Goal: Use online tool/utility: Utilize a website feature to perform a specific function

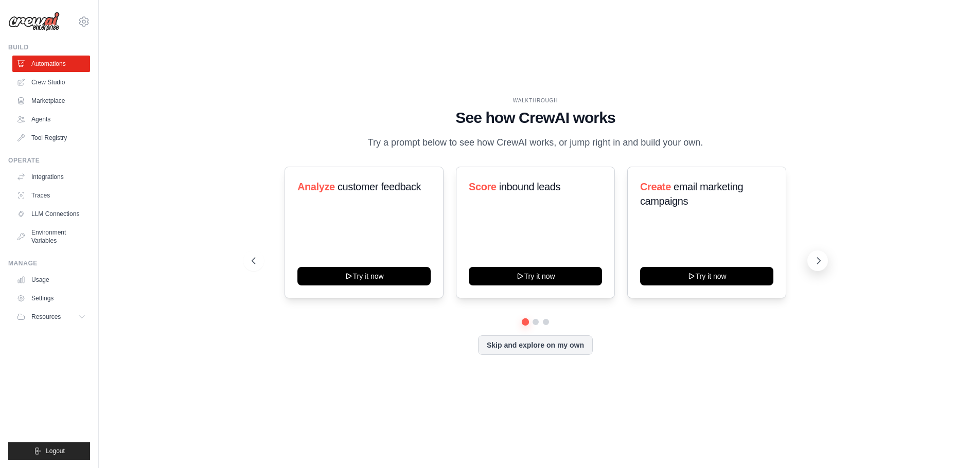
click at [814, 260] on icon at bounding box center [818, 261] width 10 height 10
click at [251, 263] on icon at bounding box center [252, 261] width 10 height 10
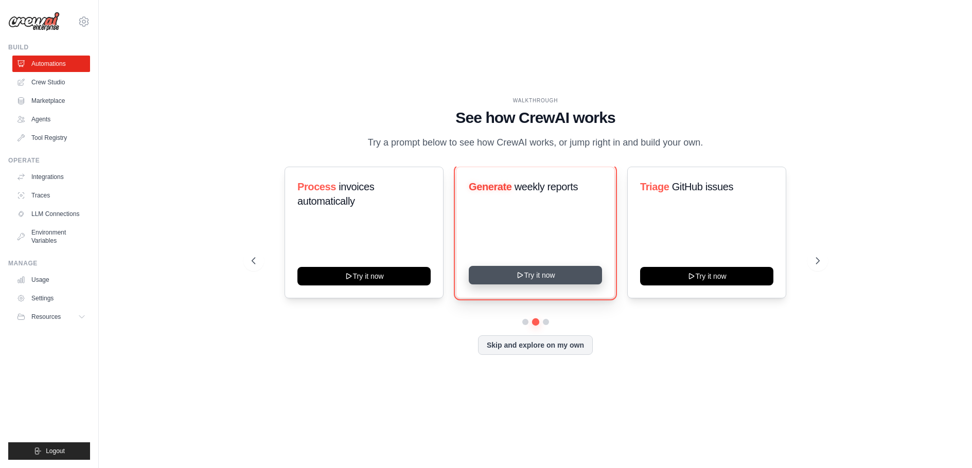
click at [536, 276] on button "Try it now" at bounding box center [535, 275] width 133 height 19
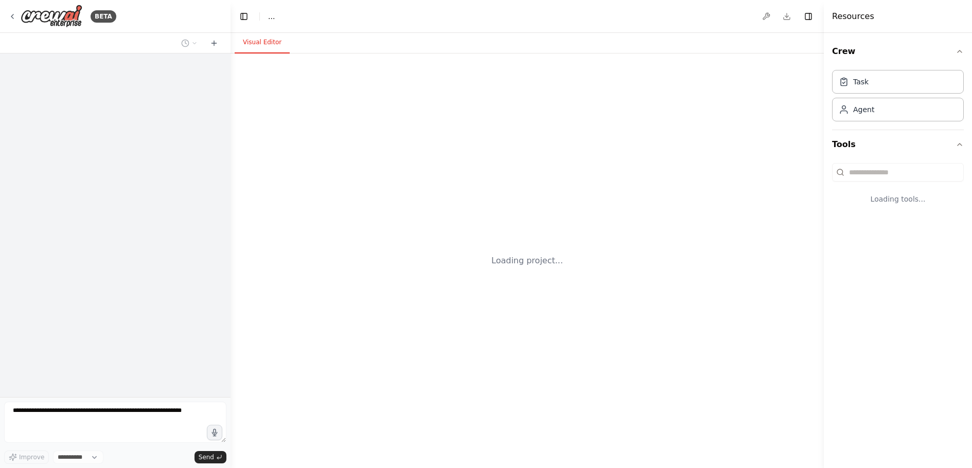
select select "****"
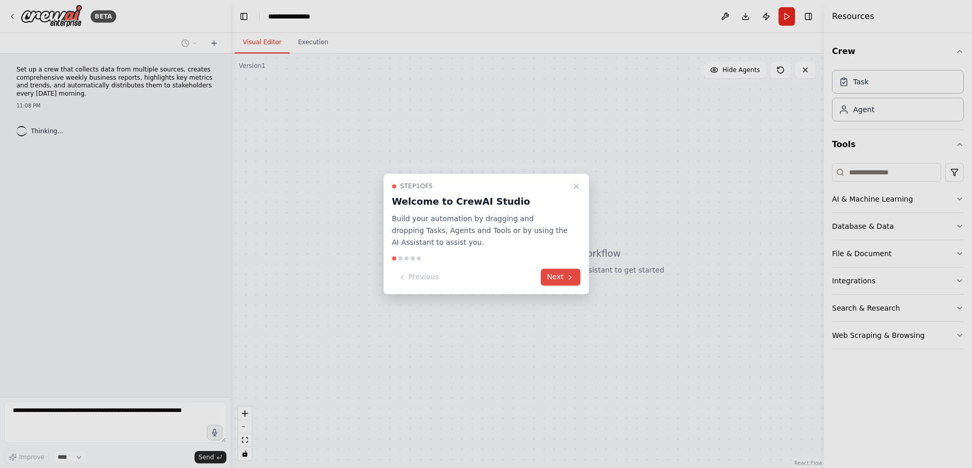
click at [563, 277] on button "Next" at bounding box center [561, 277] width 40 height 17
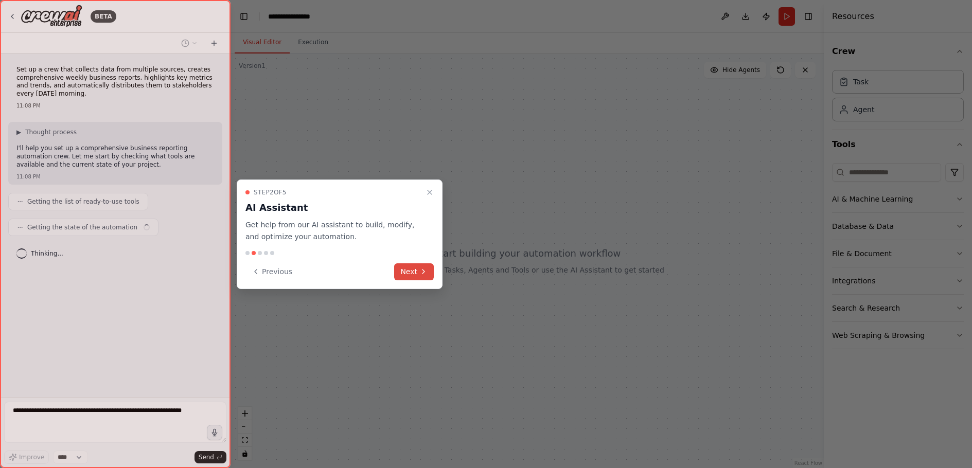
click at [412, 272] on button "Next" at bounding box center [414, 271] width 40 height 17
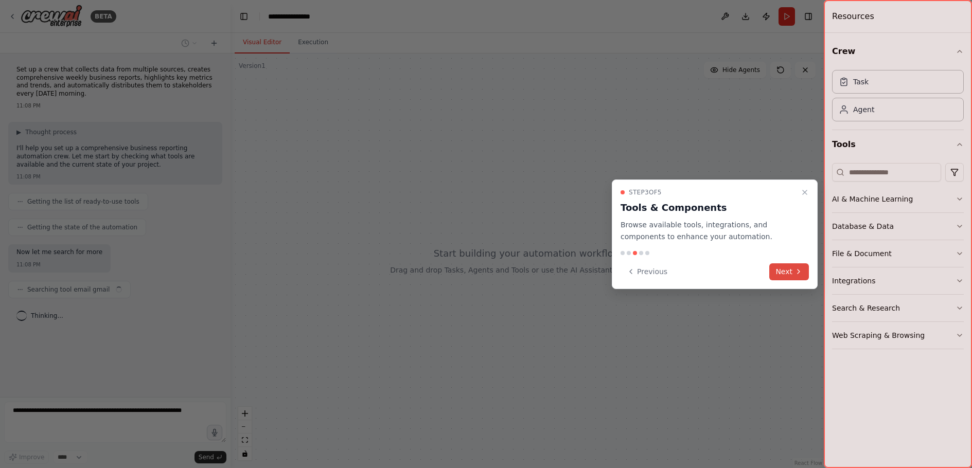
click at [787, 270] on button "Next" at bounding box center [789, 271] width 40 height 17
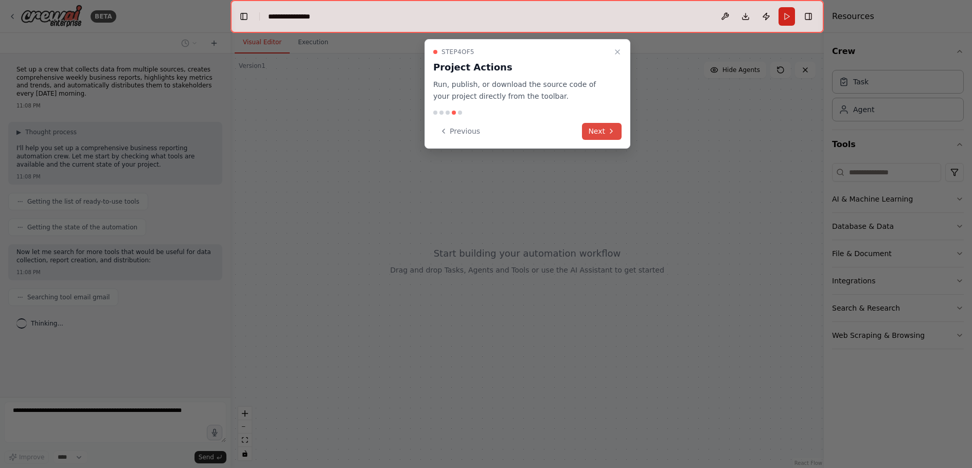
click at [602, 128] on button "Next" at bounding box center [602, 131] width 40 height 17
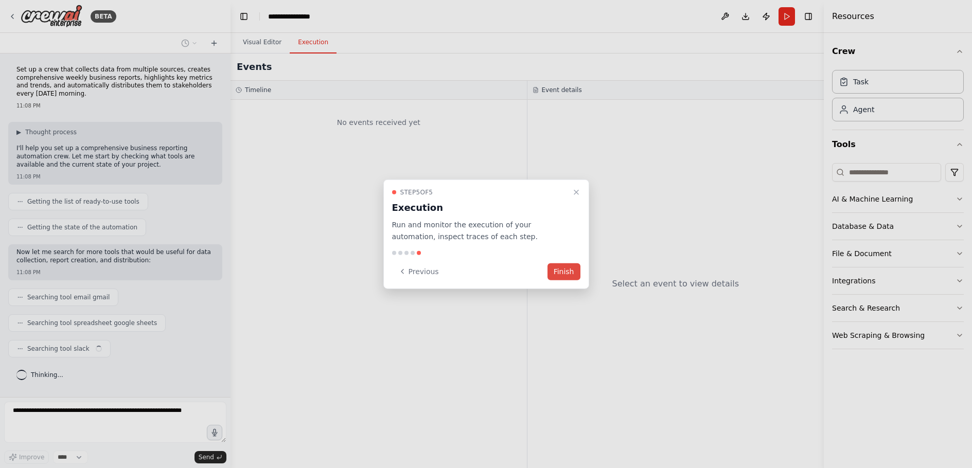
click at [563, 270] on button "Finish" at bounding box center [563, 271] width 33 height 17
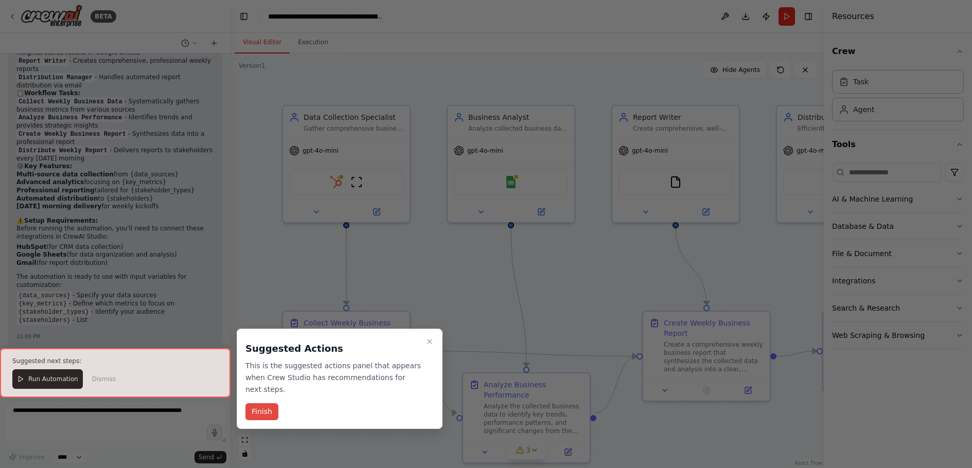
scroll to position [845, 0]
click at [263, 403] on button "Finish" at bounding box center [261, 411] width 33 height 17
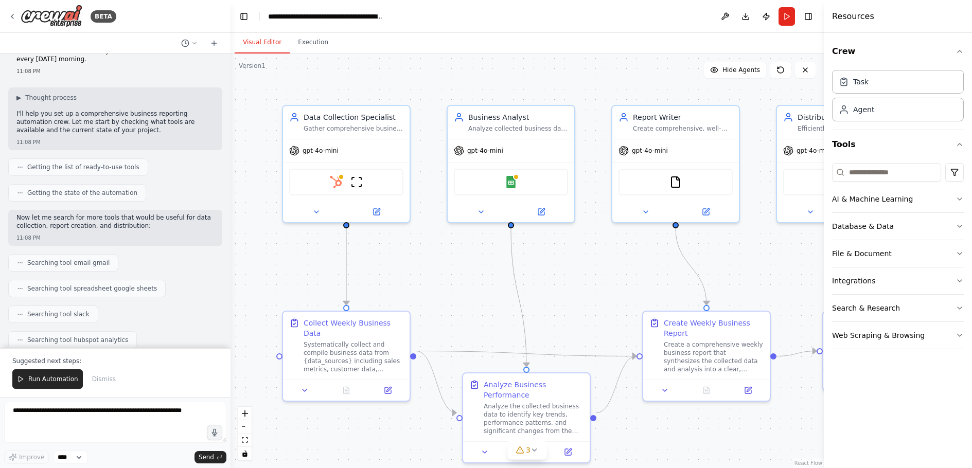
scroll to position [0, 0]
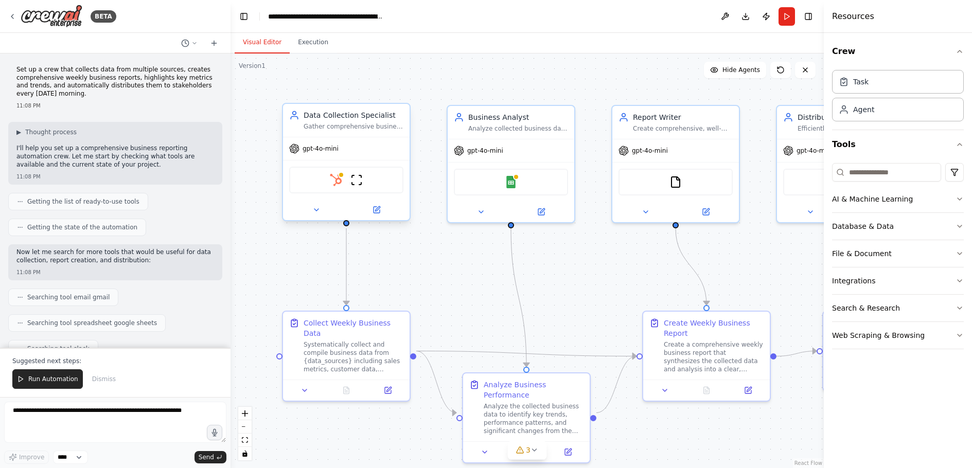
click at [325, 143] on div "gpt-4o-mini" at bounding box center [346, 148] width 127 height 23
click at [463, 121] on div "Business Analyst Analyze collected business data to identify key trends, patter…" at bounding box center [511, 120] width 114 height 21
click at [328, 339] on div "Systematically collect and compile business data from {data_sources} including …" at bounding box center [354, 355] width 100 height 33
click at [329, 185] on div "HubSpot ScrapeWebsiteTool" at bounding box center [346, 180] width 114 height 27
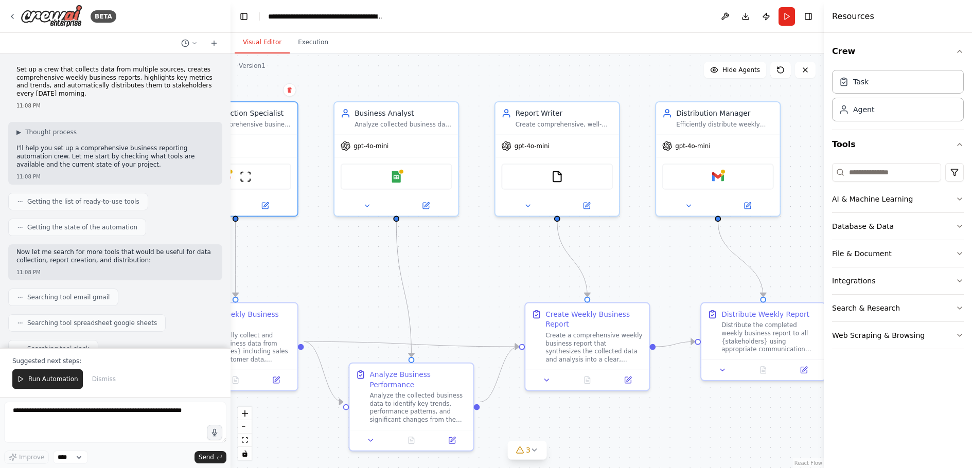
drag, startPoint x: 438, startPoint y: 271, endPoint x: 310, endPoint y: 260, distance: 129.1
click at [310, 260] on div ".deletable-edge-delete-btn { width: 20px; height: 20px; border: 0px solid #ffff…" at bounding box center [527, 261] width 593 height 415
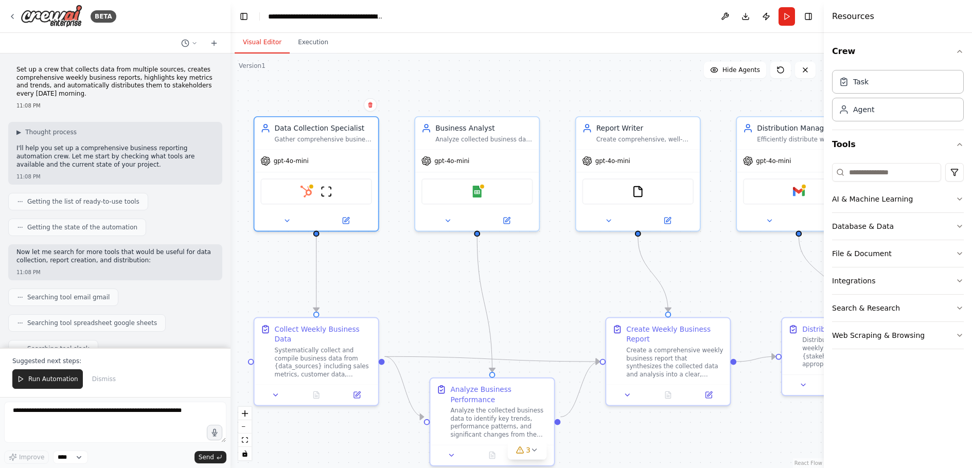
drag, startPoint x: 437, startPoint y: 258, endPoint x: 541, endPoint y: 285, distance: 107.5
click at [541, 285] on div ".deletable-edge-delete-btn { width: 20px; height: 20px; border: 0px solid #ffff…" at bounding box center [527, 261] width 593 height 415
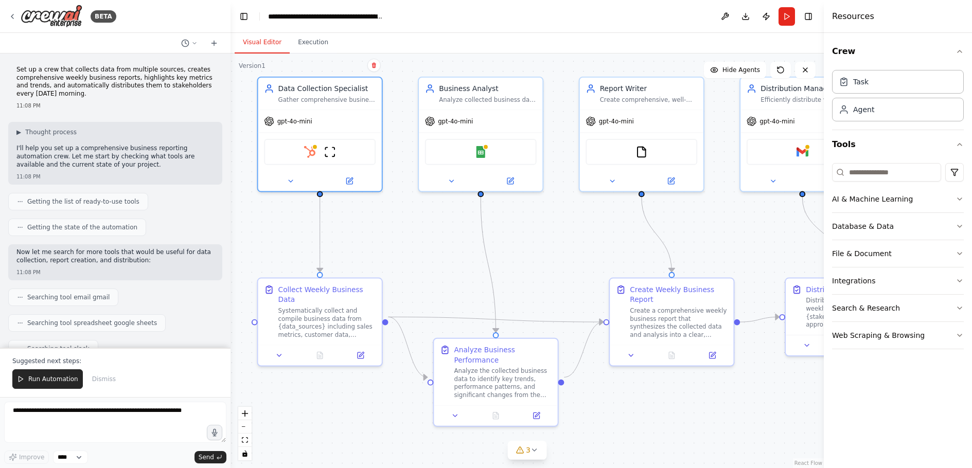
drag, startPoint x: 416, startPoint y: 294, endPoint x: 412, endPoint y: 248, distance: 46.4
click at [412, 248] on div ".deletable-edge-delete-btn { width: 20px; height: 20px; border: 0px solid #ffff…" at bounding box center [527, 261] width 593 height 415
click at [350, 176] on icon at bounding box center [349, 179] width 8 height 8
click at [41, 378] on span "Run Automation" at bounding box center [53, 379] width 50 height 8
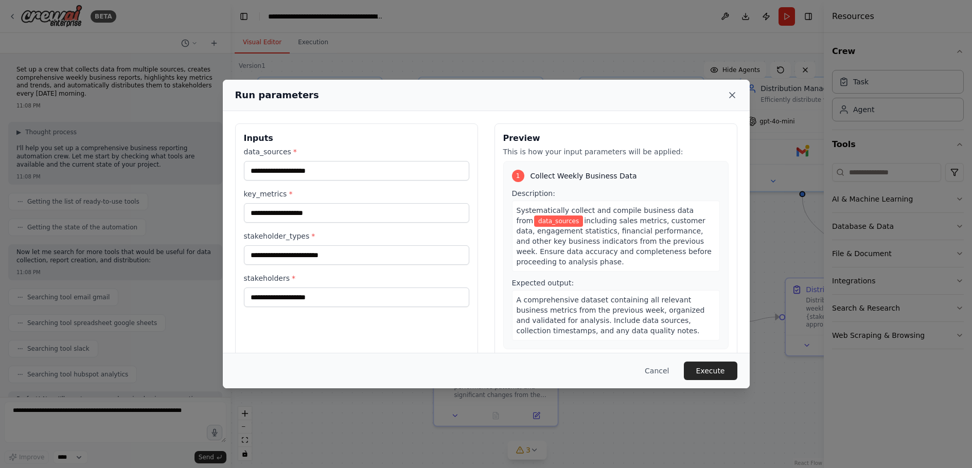
click at [733, 94] on icon at bounding box center [732, 95] width 5 height 5
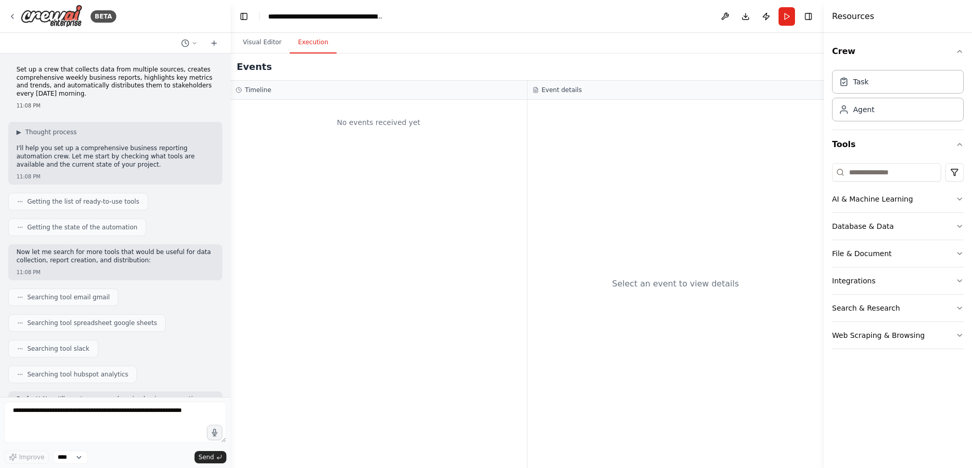
click at [311, 44] on button "Execution" at bounding box center [313, 43] width 47 height 22
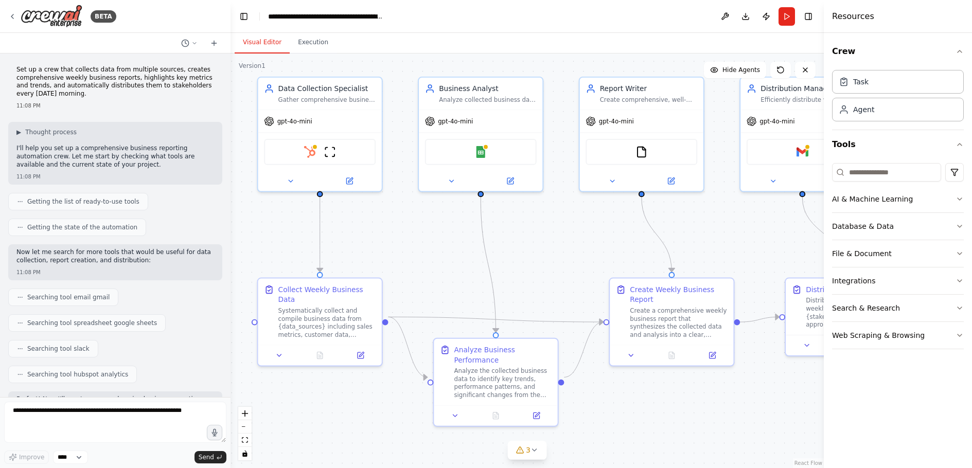
click at [263, 42] on button "Visual Editor" at bounding box center [262, 43] width 55 height 22
click at [511, 178] on icon at bounding box center [511, 178] width 5 height 5
click at [956, 222] on button "Database & Data" at bounding box center [898, 226] width 132 height 27
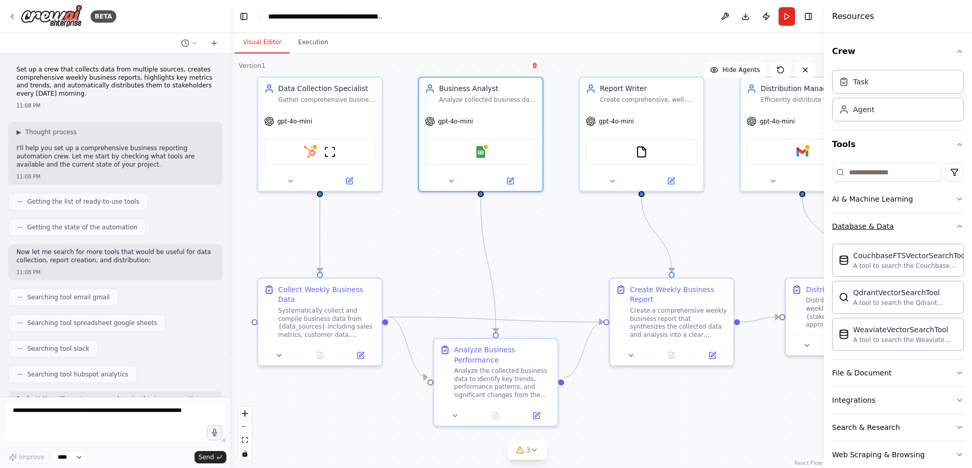
click at [955, 226] on icon "button" at bounding box center [959, 226] width 8 height 8
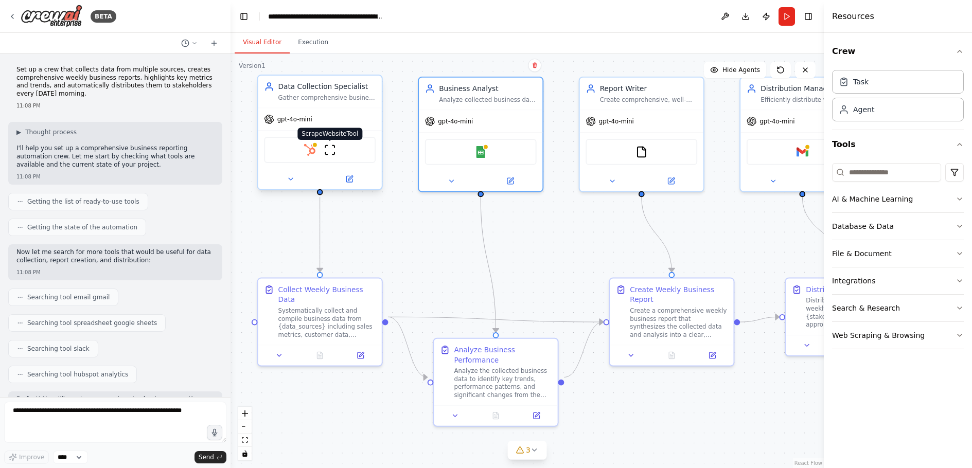
click at [329, 149] on img at bounding box center [330, 150] width 12 height 12
click at [312, 152] on img at bounding box center [310, 150] width 12 height 12
click at [14, 15] on icon at bounding box center [12, 16] width 8 height 8
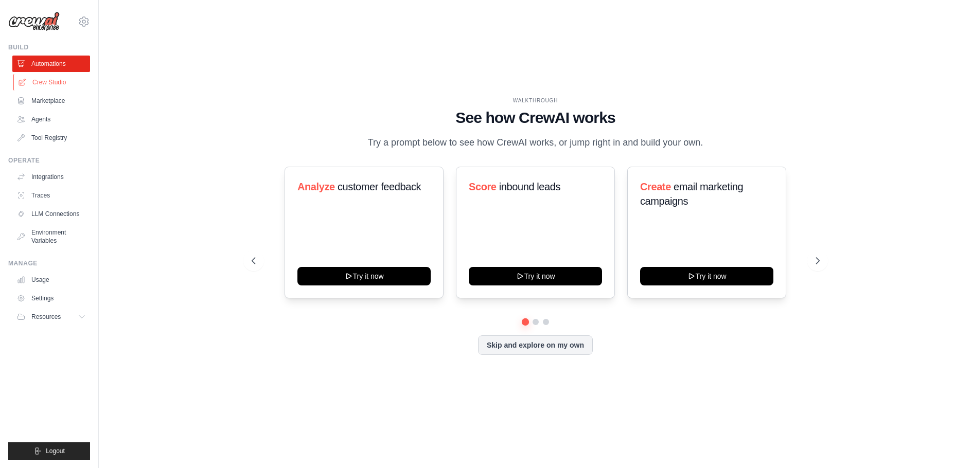
click at [49, 81] on link "Crew Studio" at bounding box center [52, 82] width 78 height 16
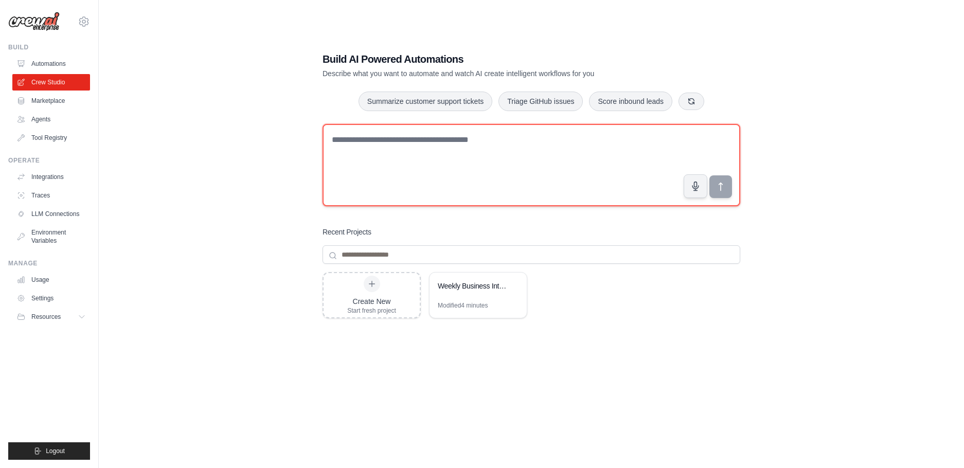
click at [348, 146] on textarea at bounding box center [532, 165] width 418 height 82
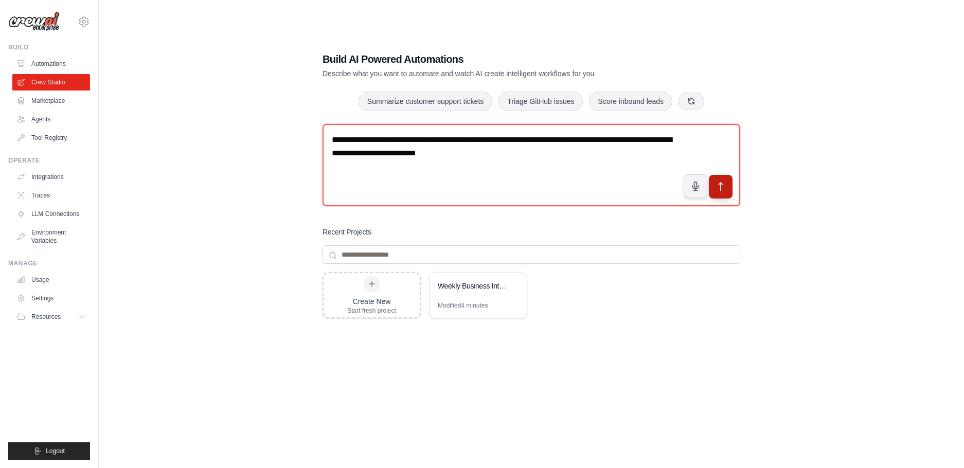
type textarea "**********"
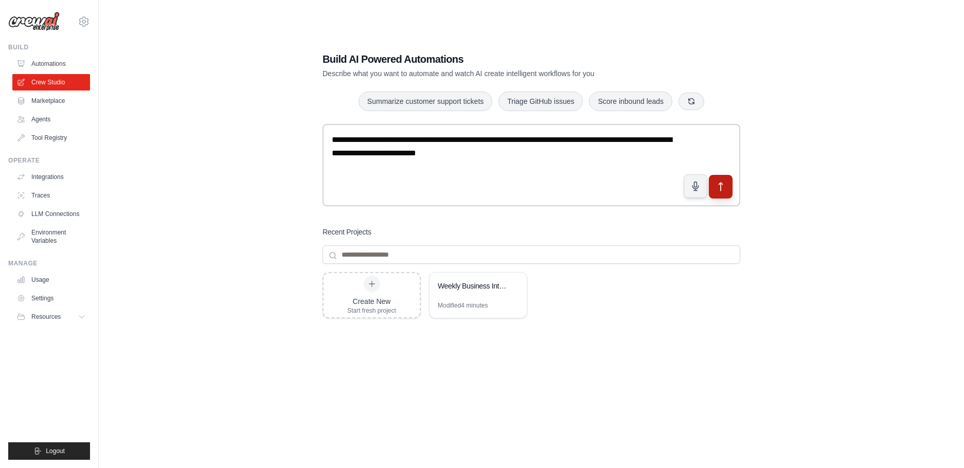
click at [718, 184] on icon "submit" at bounding box center [721, 187] width 11 height 11
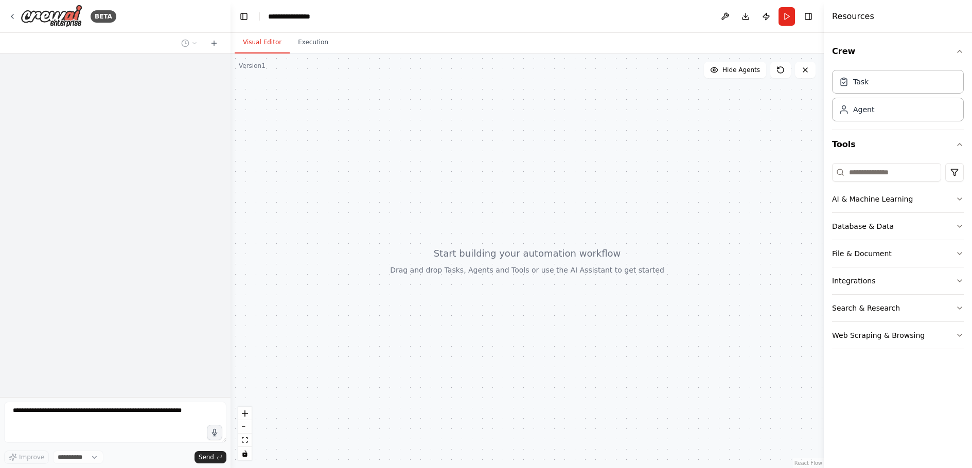
select select "****"
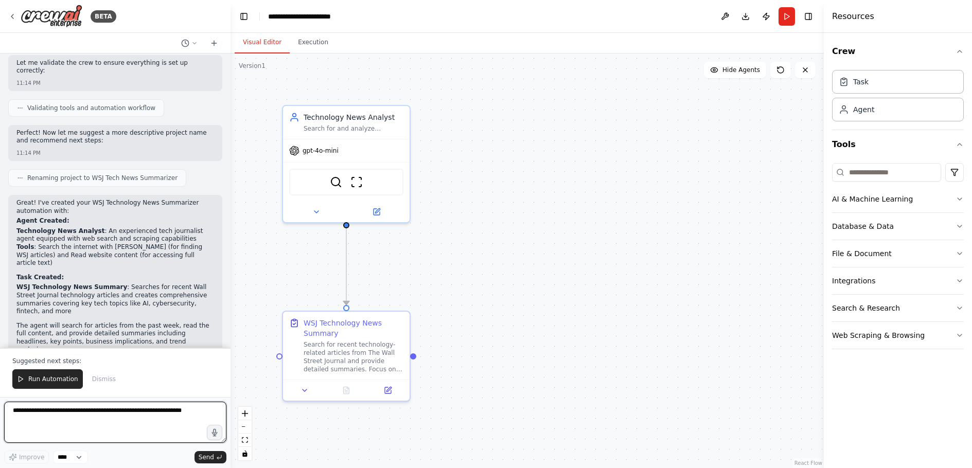
scroll to position [723, 0]
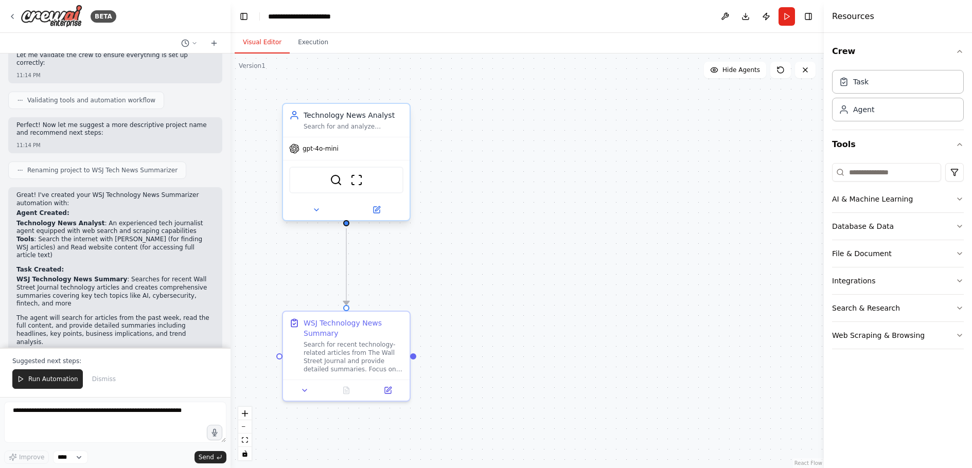
click at [331, 121] on div "Technology News Analyst Search for and analyze technology-related articles from…" at bounding box center [354, 120] width 100 height 21
click at [335, 177] on img at bounding box center [336, 180] width 12 height 12
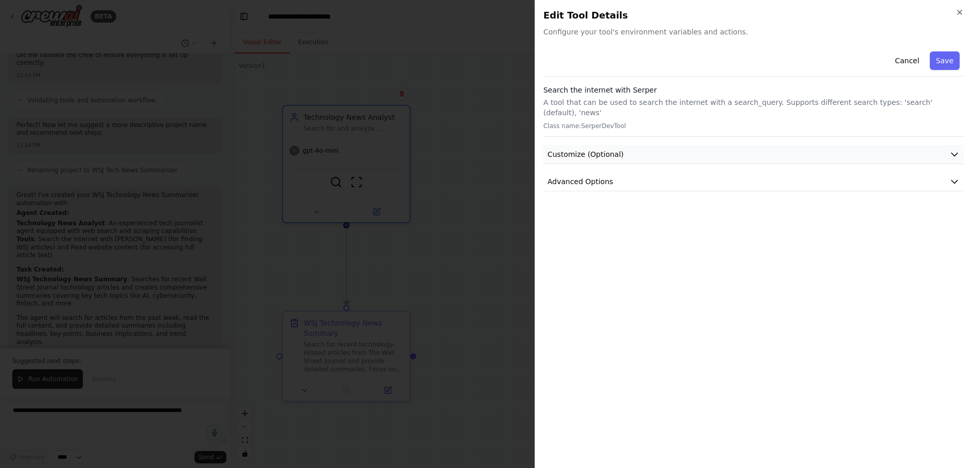
click at [557, 149] on span "Customize (Optional)" at bounding box center [585, 154] width 76 height 10
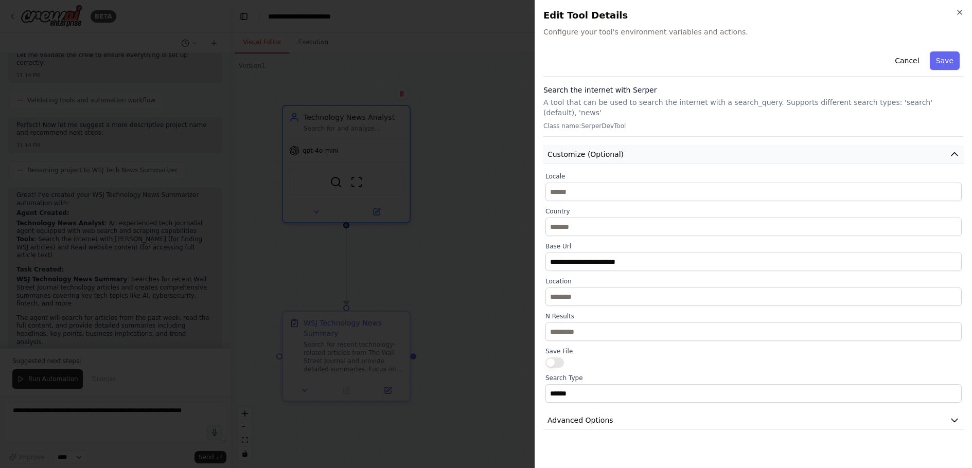
click at [557, 149] on span "Customize (Optional)" at bounding box center [585, 154] width 76 height 10
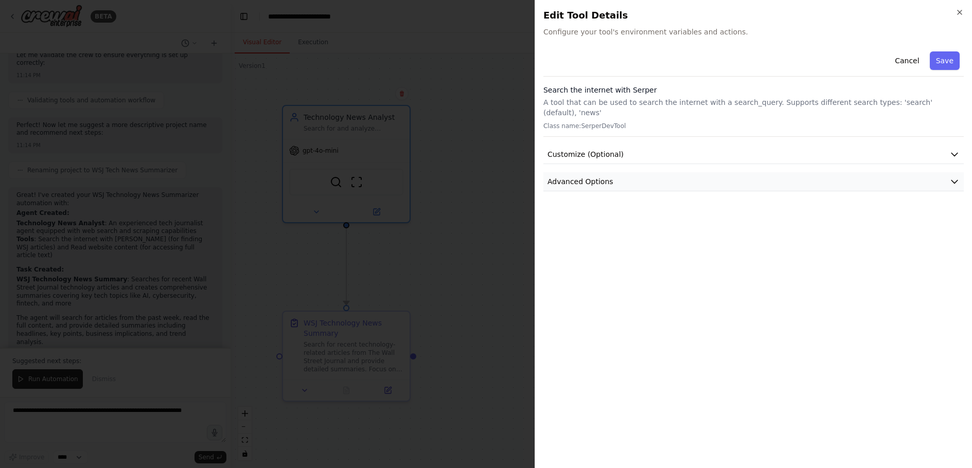
click at [570, 176] on span "Advanced Options" at bounding box center [580, 181] width 66 height 10
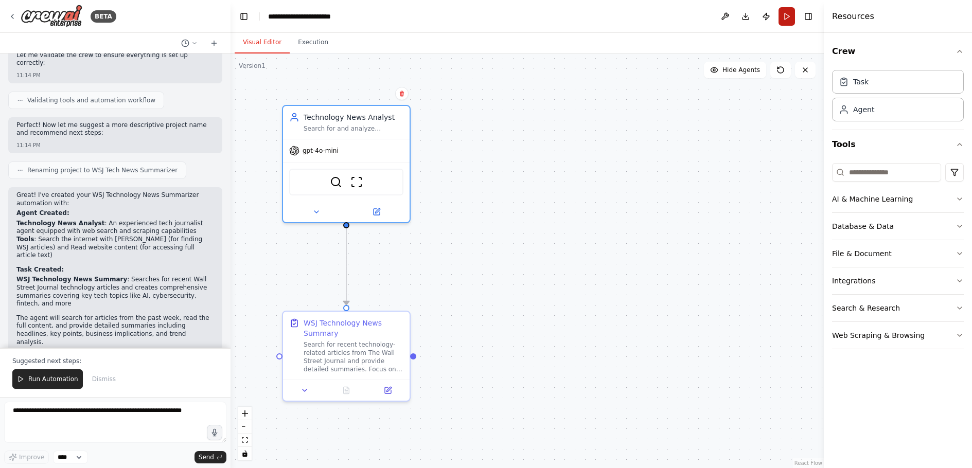
click at [783, 13] on button "Run" at bounding box center [786, 16] width 16 height 19
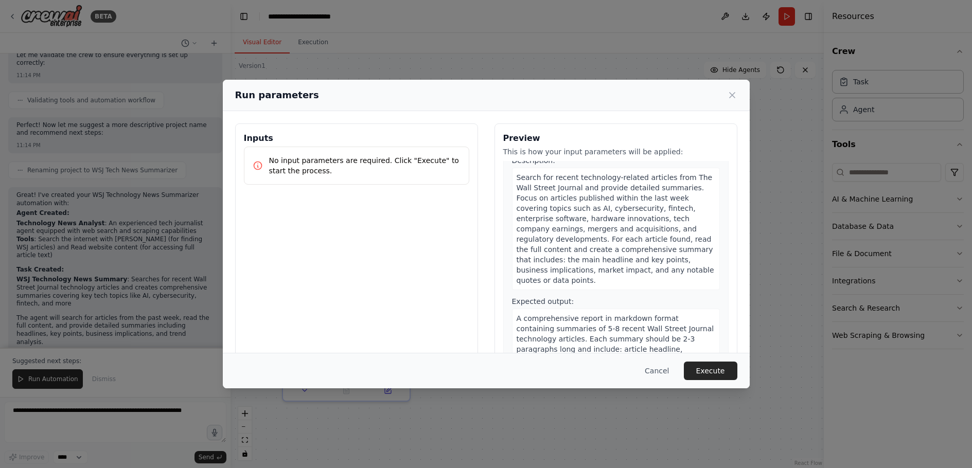
scroll to position [33, 0]
click at [512, 176] on div "Search for recent technology-related articles from The Wall Street Journal and …" at bounding box center [616, 228] width 208 height 122
click at [703, 363] on button "Execute" at bounding box center [711, 371] width 54 height 19
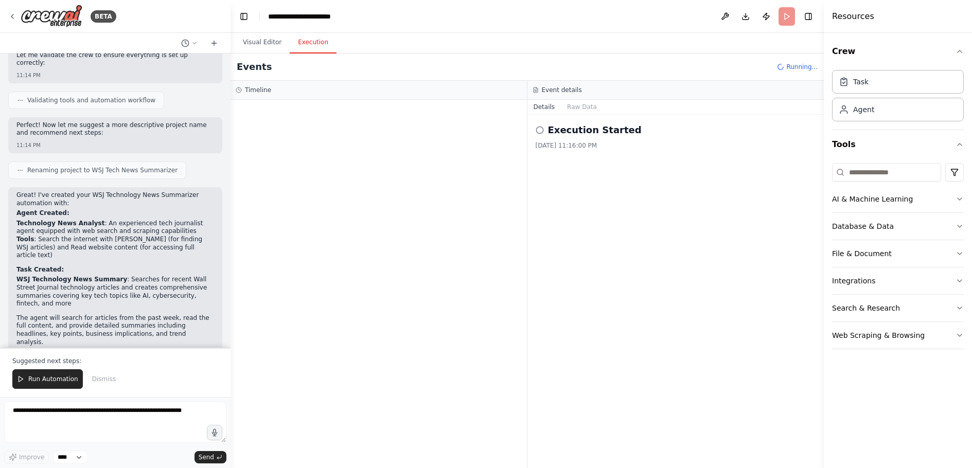
click at [309, 42] on button "Execution" at bounding box center [313, 43] width 47 height 22
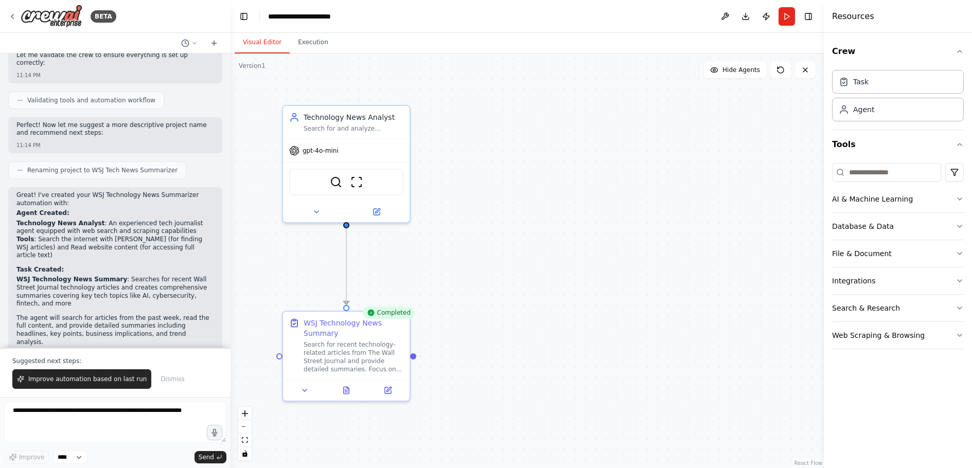
click at [256, 43] on button "Visual Editor" at bounding box center [262, 43] width 55 height 22
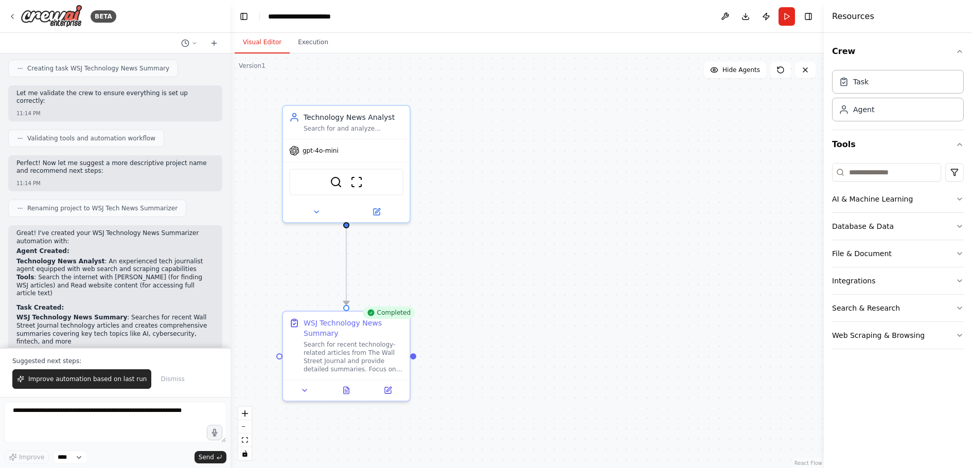
scroll to position [723, 0]
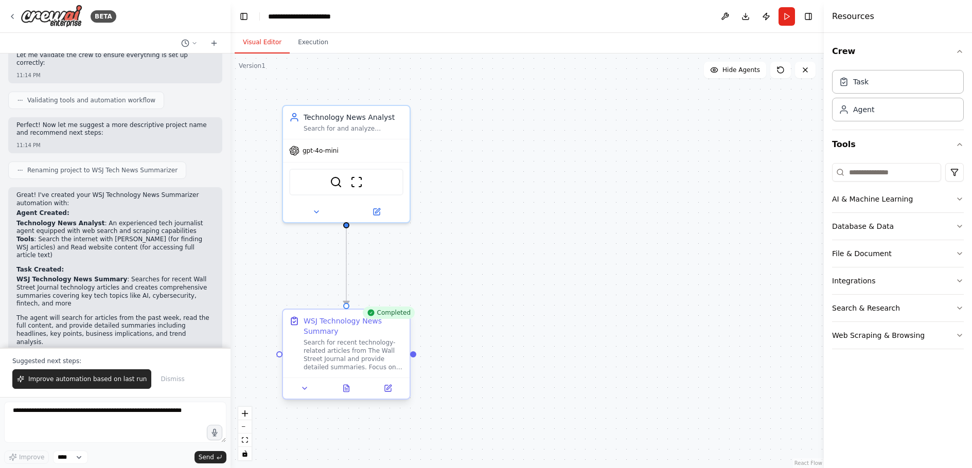
click at [322, 328] on div "WSJ Technology News Summary" at bounding box center [354, 326] width 100 height 21
click at [346, 389] on icon at bounding box center [346, 389] width 3 height 0
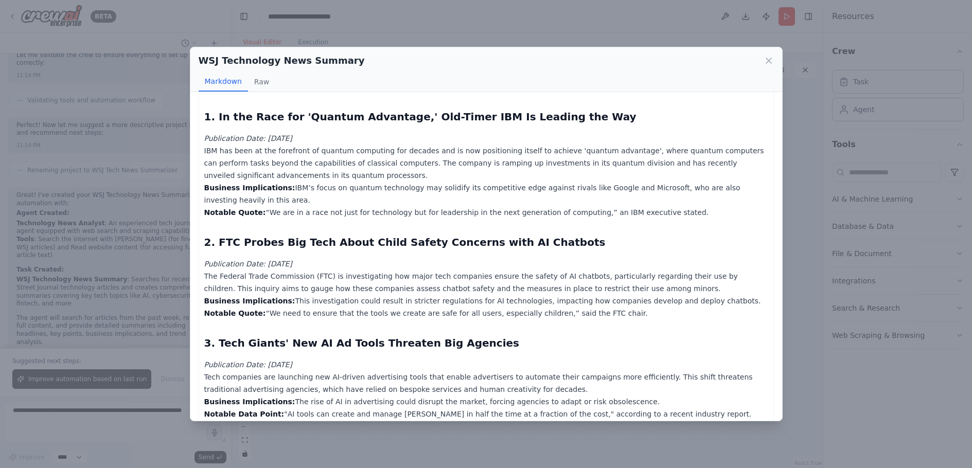
scroll to position [0, 0]
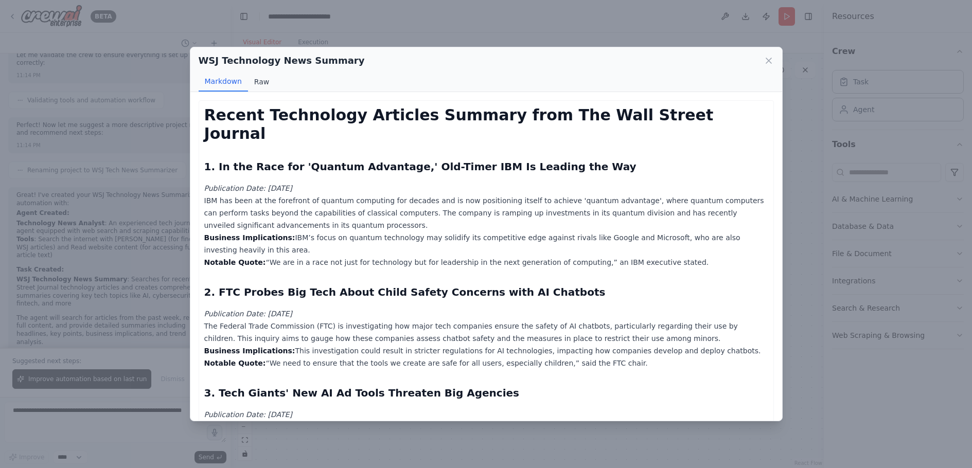
click at [260, 82] on button "Raw" at bounding box center [261, 82] width 27 height 20
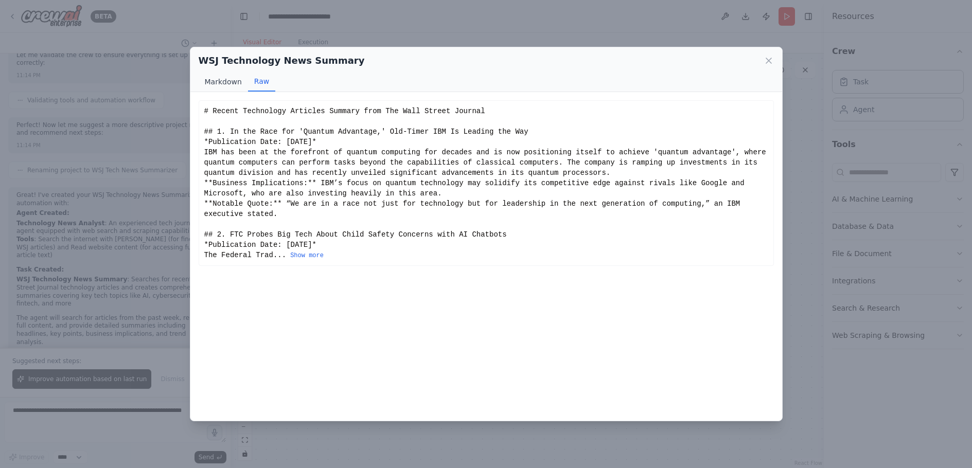
click at [217, 81] on button "Markdown" at bounding box center [223, 82] width 49 height 20
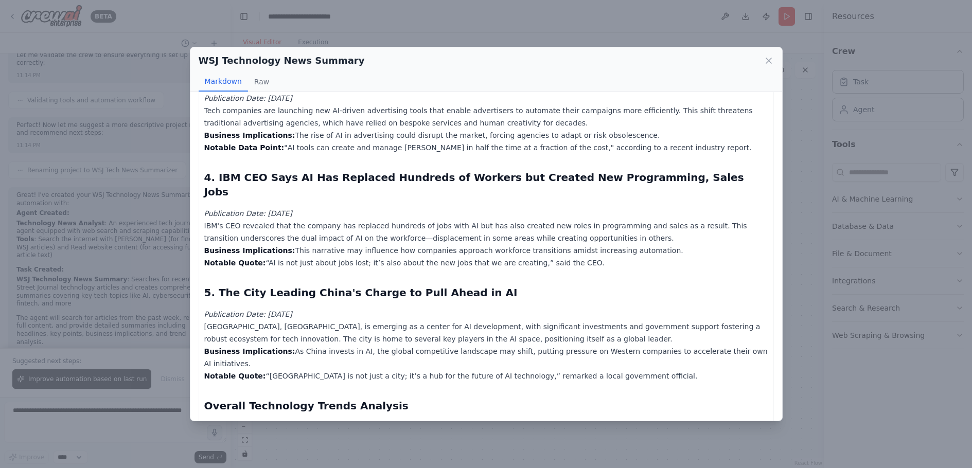
scroll to position [320, 0]
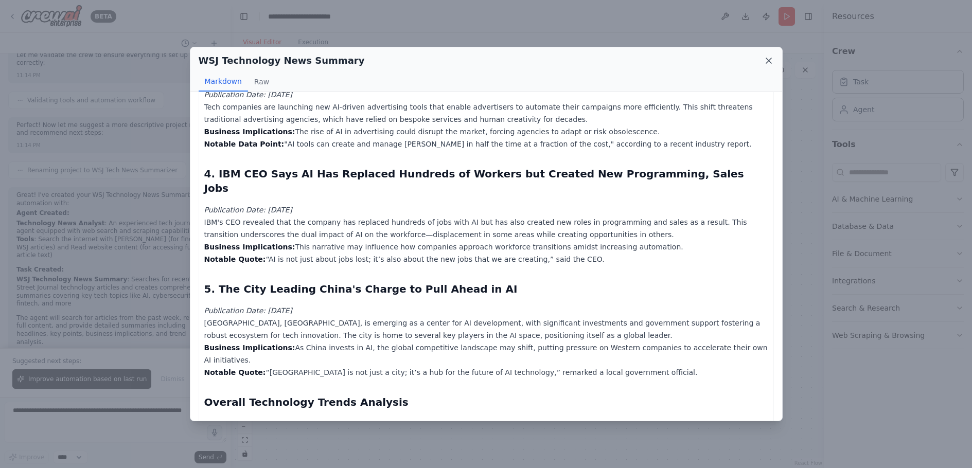
click at [769, 61] on icon at bounding box center [769, 61] width 10 height 10
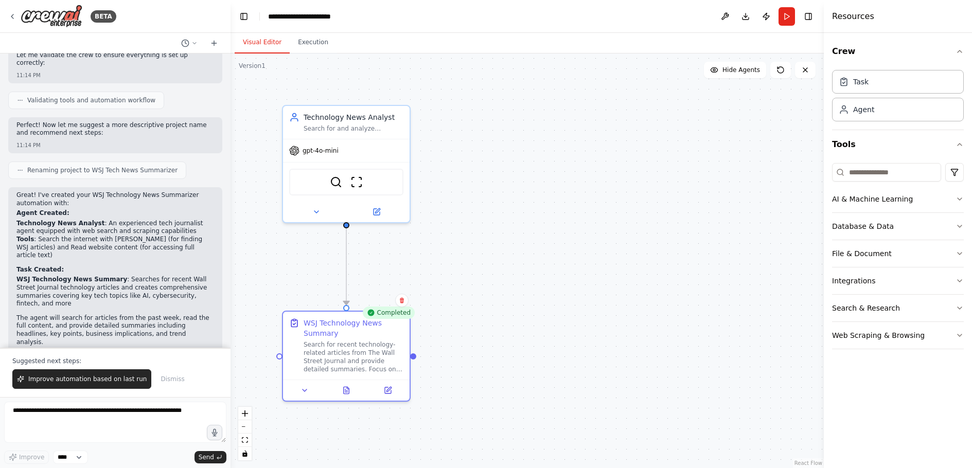
click at [501, 227] on div ".deletable-edge-delete-btn { width: 20px; height: 20px; border: 0px solid #ffff…" at bounding box center [527, 261] width 593 height 415
click at [390, 386] on icon at bounding box center [388, 387] width 5 height 5
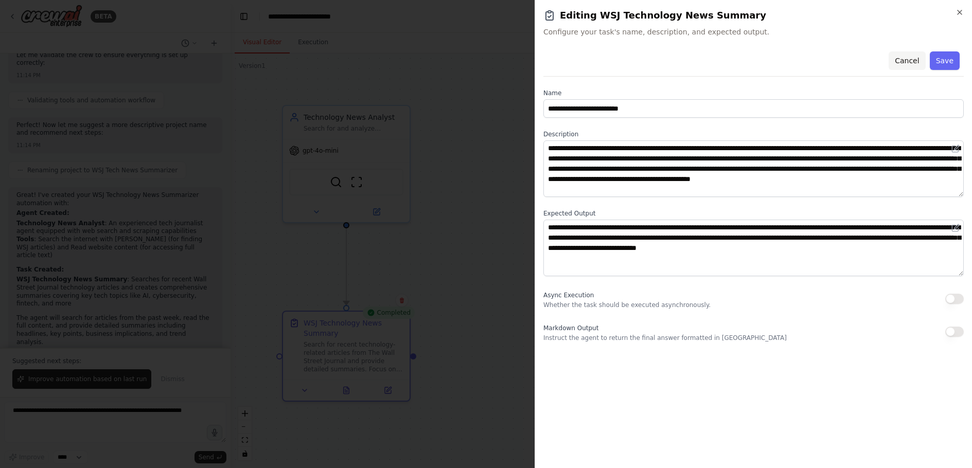
click at [901, 64] on button "Cancel" at bounding box center [907, 60] width 37 height 19
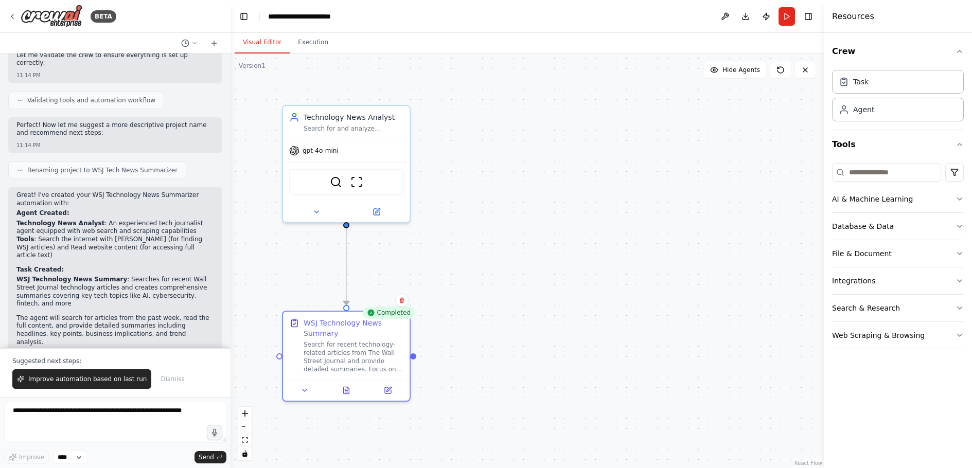
click at [491, 243] on div ".deletable-edge-delete-btn { width: 20px; height: 20px; border: 0px solid #ffff…" at bounding box center [527, 261] width 593 height 415
click at [125, 416] on textarea at bounding box center [115, 422] width 222 height 41
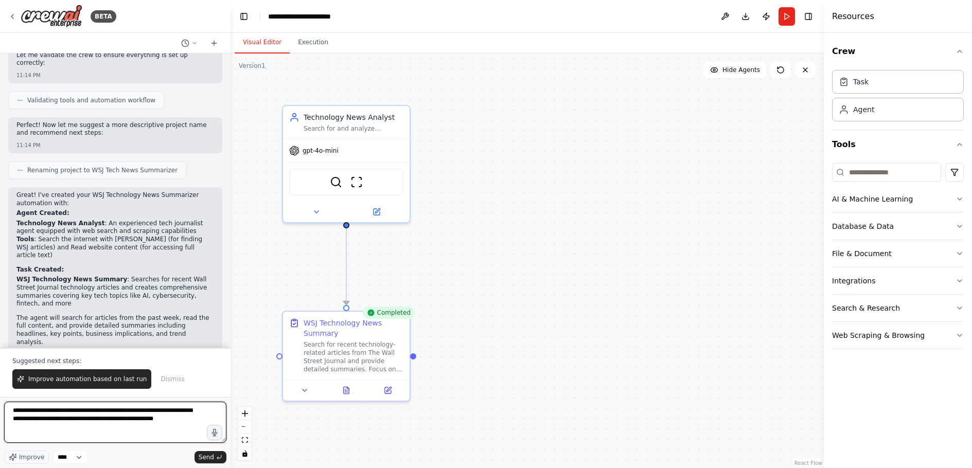
type textarea "**********"
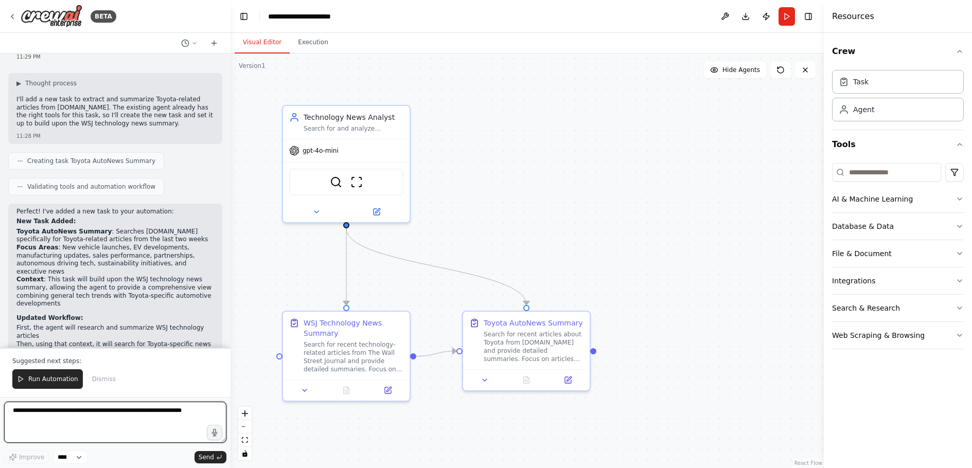
scroll to position [1125, 0]
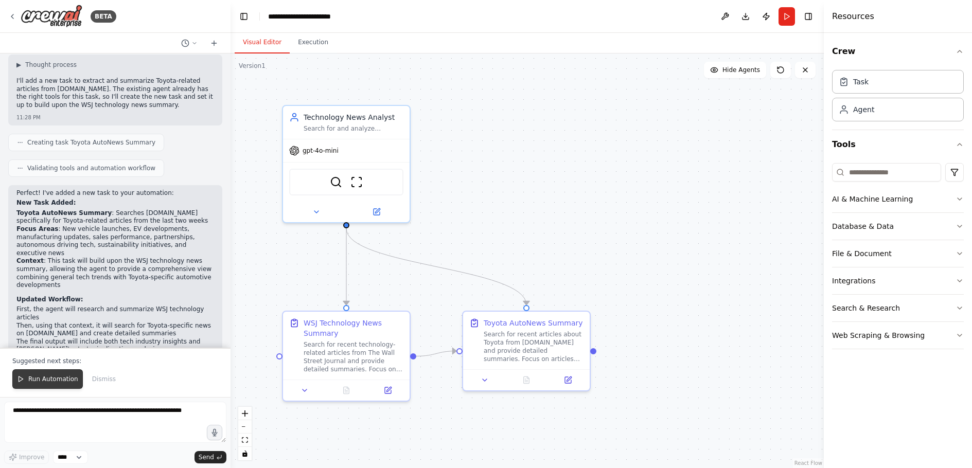
click at [43, 380] on span "Run Automation" at bounding box center [53, 379] width 50 height 8
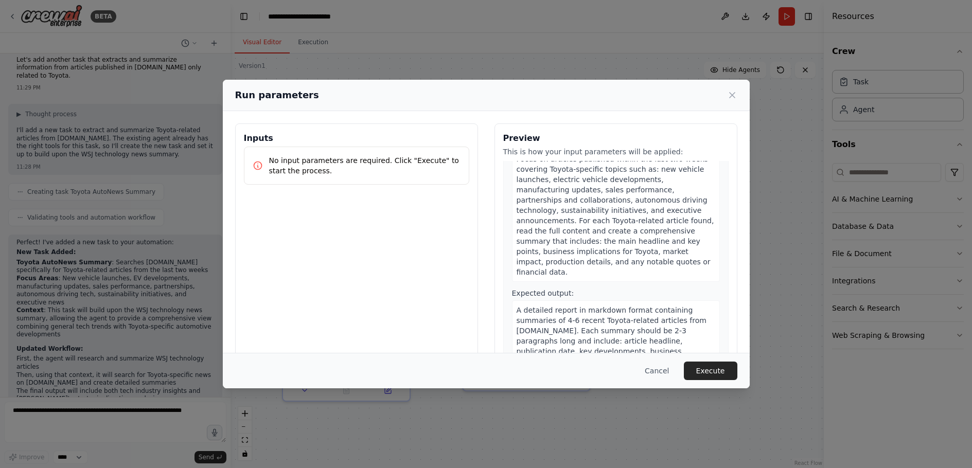
scroll to position [373, 0]
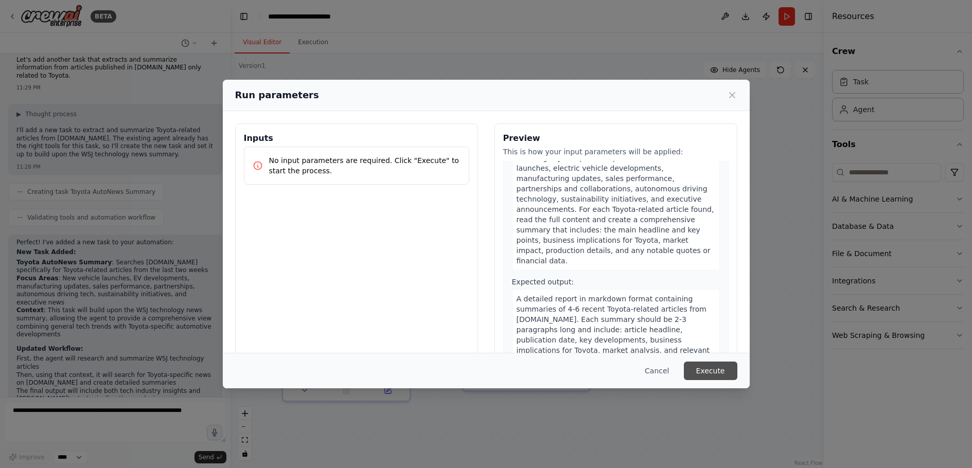
click at [709, 373] on button "Execute" at bounding box center [711, 371] width 54 height 19
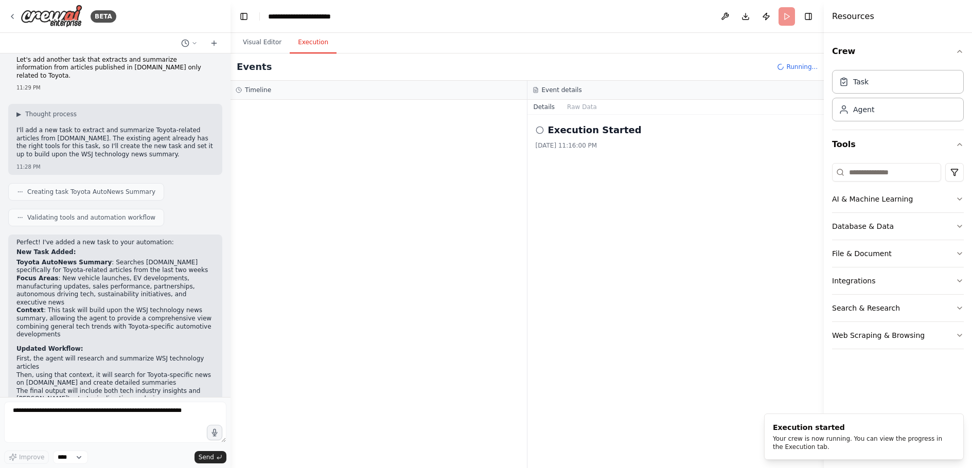
click at [311, 41] on button "Execution" at bounding box center [313, 43] width 47 height 22
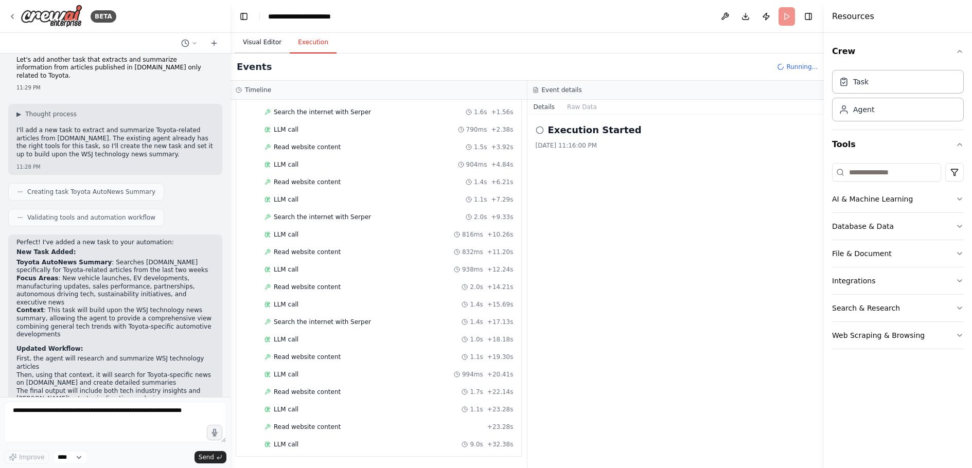
scroll to position [1125, 0]
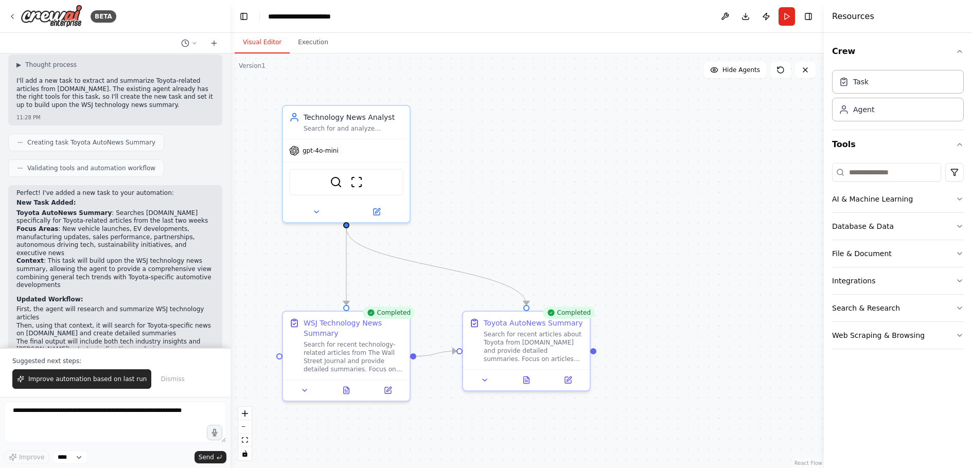
click at [258, 43] on button "Visual Editor" at bounding box center [262, 43] width 55 height 22
click at [527, 384] on button at bounding box center [527, 378] width 44 height 12
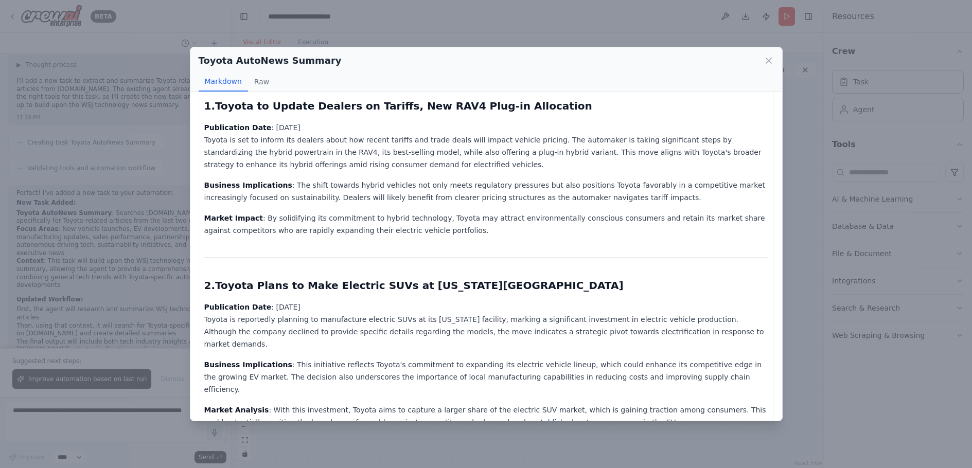
scroll to position [0, 0]
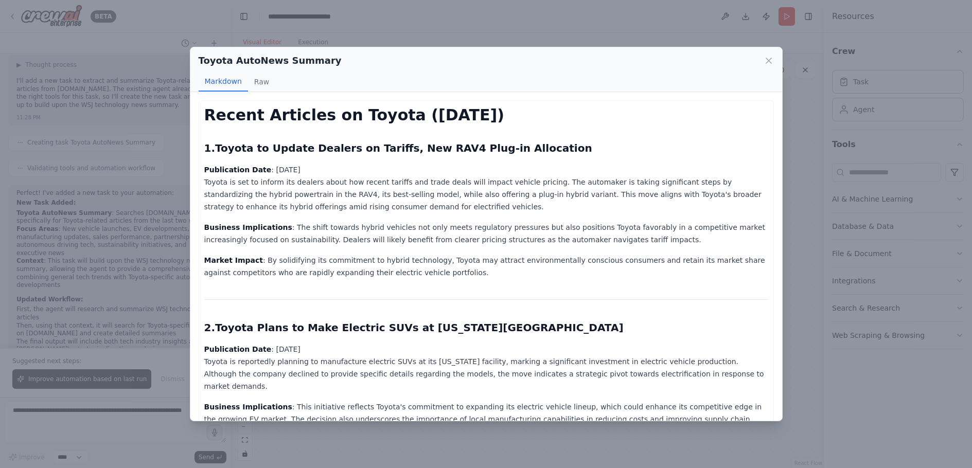
click at [432, 442] on div "Toyota AutoNews Summary Markdown Raw Recent Articles on Toyota (September 2025)…" at bounding box center [486, 234] width 972 height 468
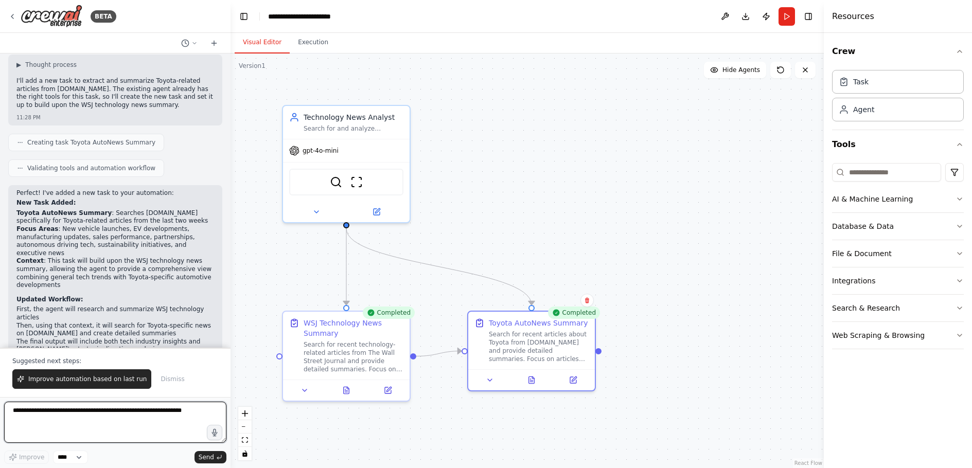
click at [154, 407] on textarea at bounding box center [115, 422] width 222 height 41
type textarea "**********"
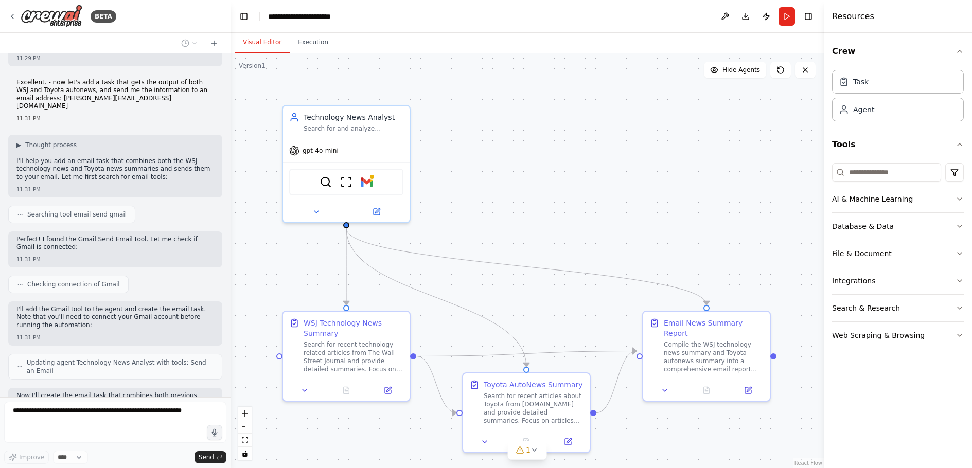
scroll to position [1532, 0]
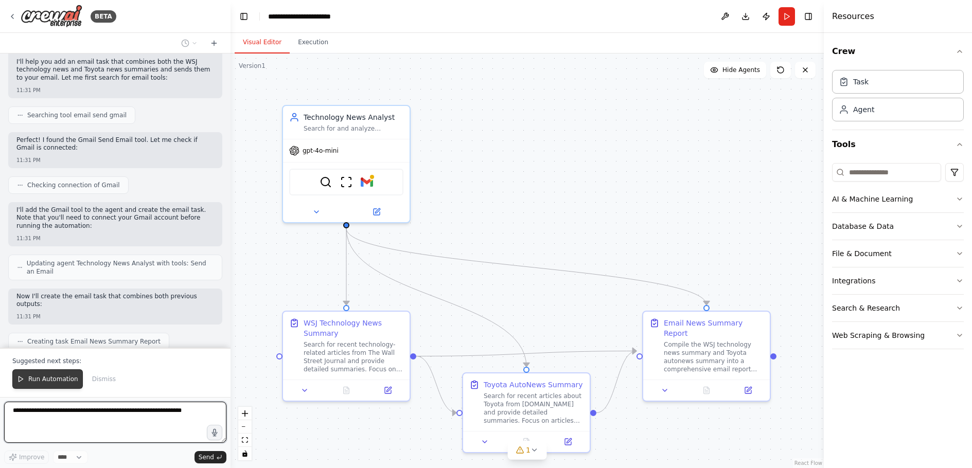
click at [63, 380] on span "Run Automation" at bounding box center [53, 379] width 50 height 8
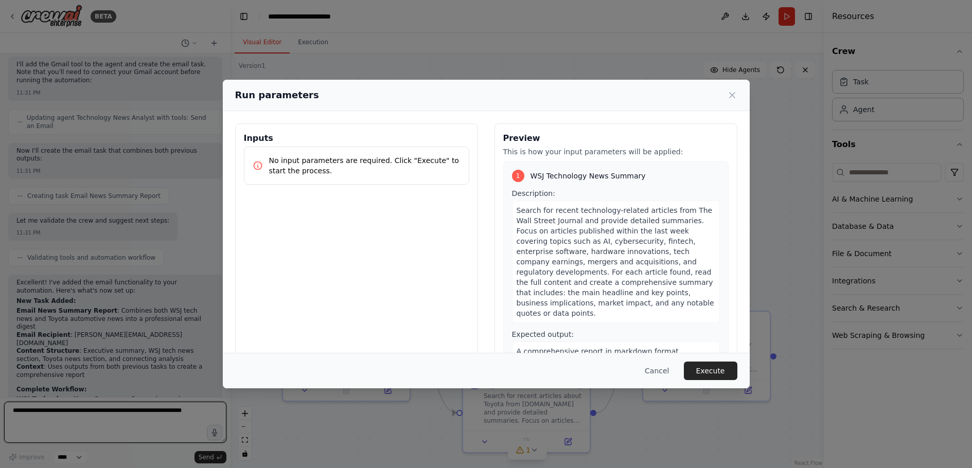
scroll to position [1732, 0]
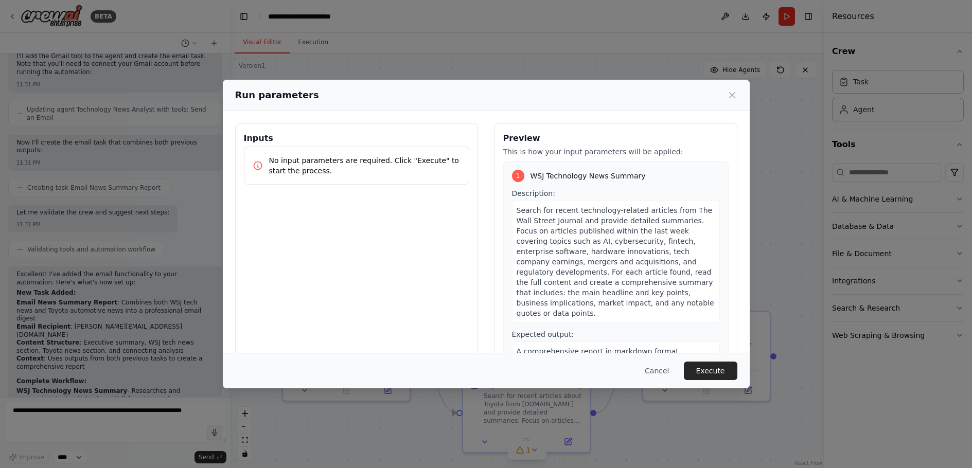
click at [390, 418] on div "Run parameters Inputs No input parameters are required. Click "Execute" to star…" at bounding box center [486, 234] width 972 height 468
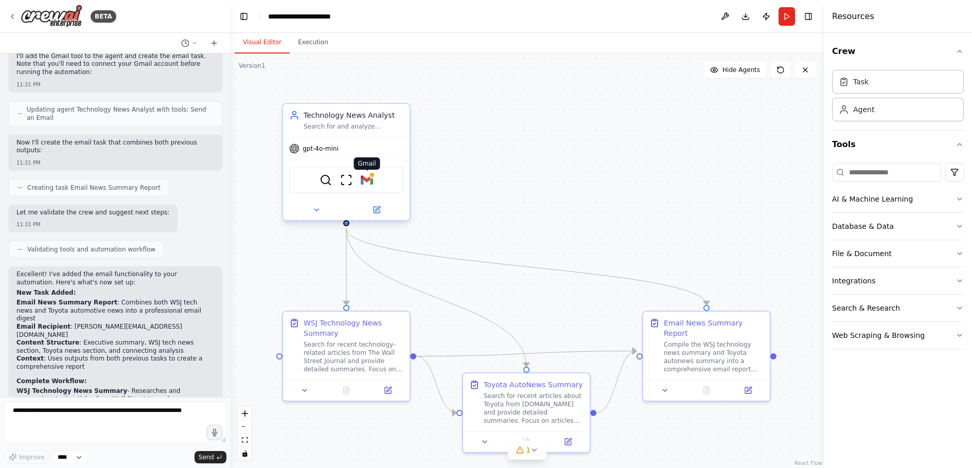
click at [367, 183] on img at bounding box center [367, 180] width 12 height 12
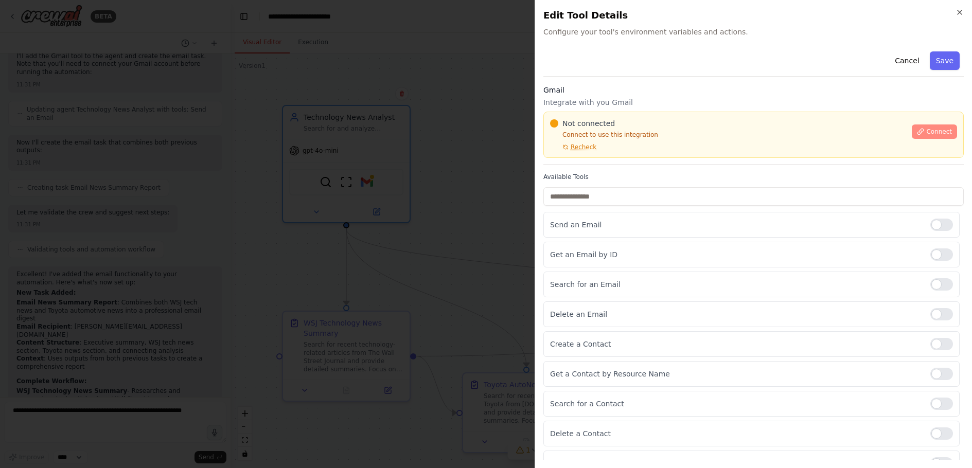
click at [920, 127] on button "Connect" at bounding box center [934, 132] width 45 height 14
click at [585, 148] on span "Recheck" at bounding box center [584, 147] width 26 height 8
click at [597, 148] on div "Not connected Connect to use this integration Recheck" at bounding box center [728, 134] width 356 height 33
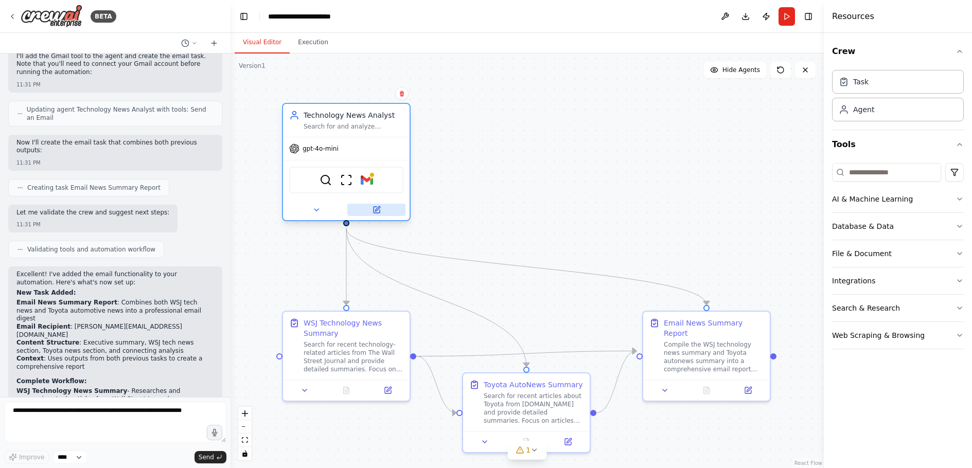
click at [379, 209] on icon at bounding box center [377, 210] width 6 height 6
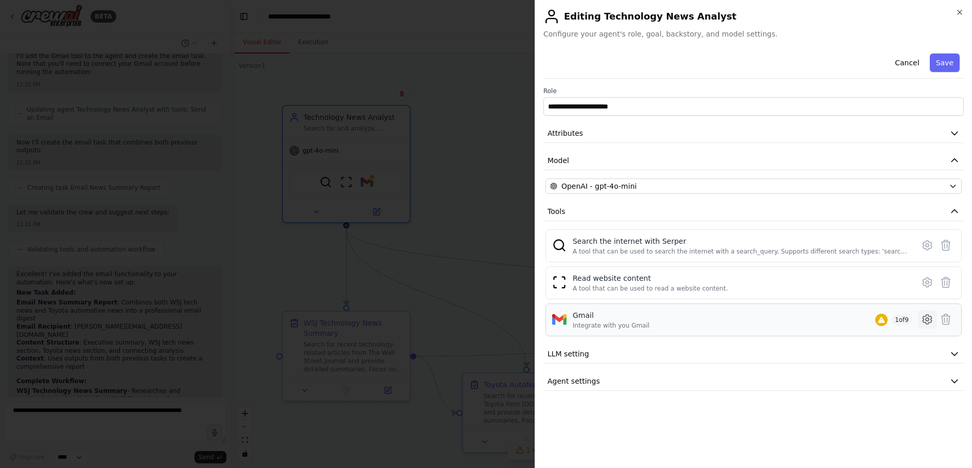
click at [924, 318] on icon at bounding box center [927, 319] width 12 height 12
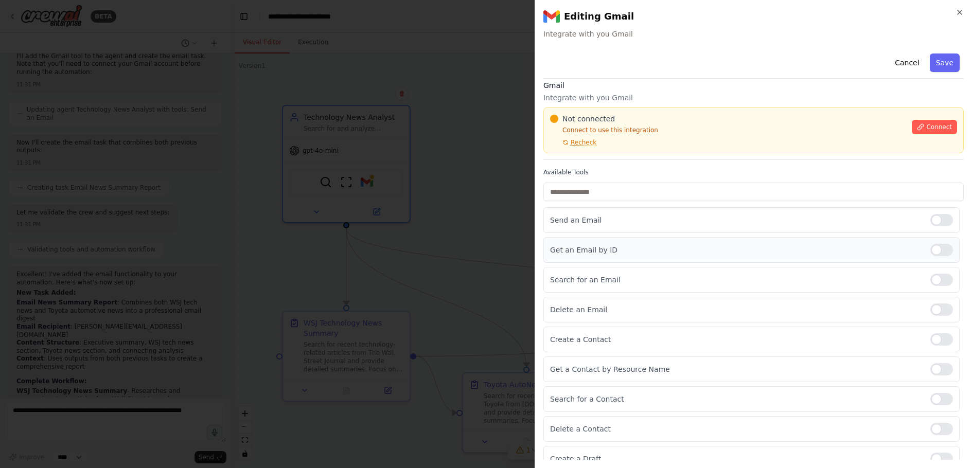
scroll to position [0, 0]
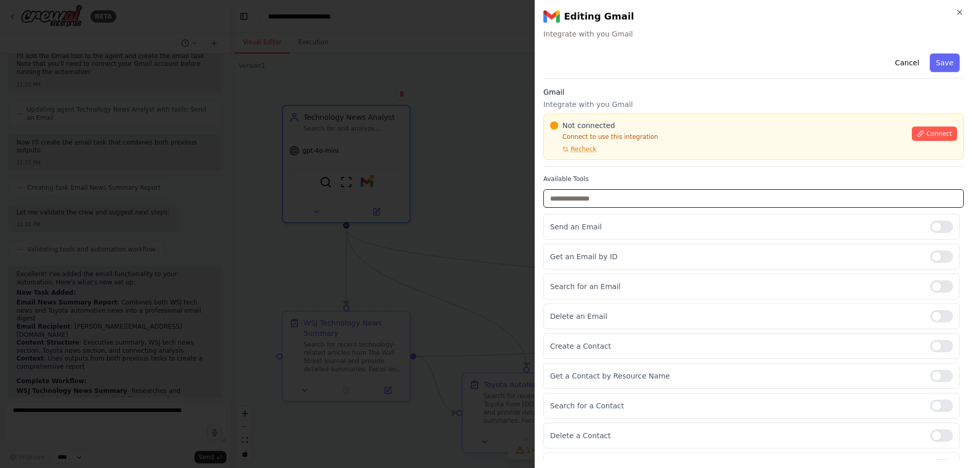
click at [760, 199] on input "text" at bounding box center [753, 198] width 420 height 19
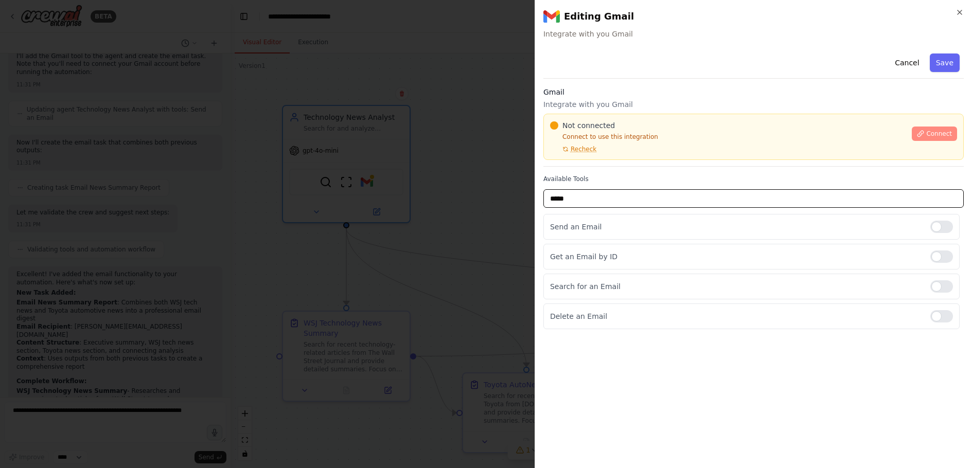
type input "*****"
click at [928, 132] on button "Connect" at bounding box center [934, 134] width 45 height 14
click at [590, 144] on div "Not connected Connect to use this integration Recheck" at bounding box center [728, 136] width 356 height 33
click at [589, 147] on span "Recheck" at bounding box center [584, 149] width 26 height 8
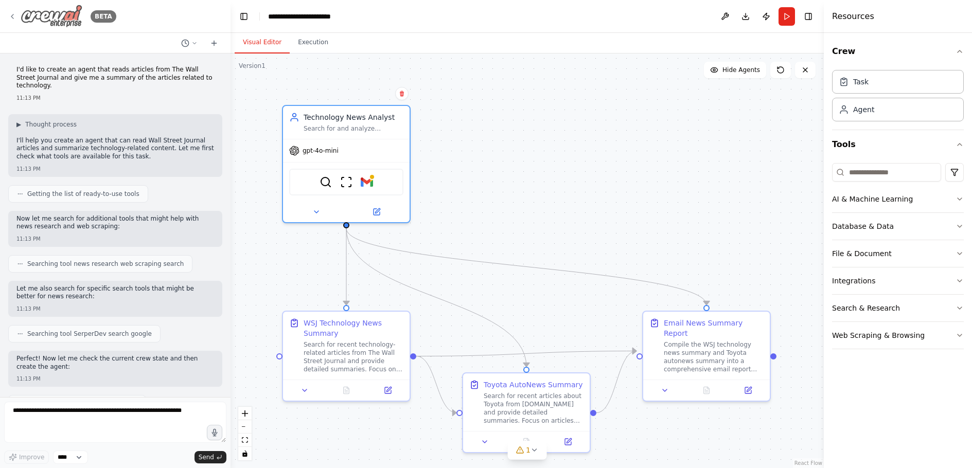
click at [12, 11] on div "BETA" at bounding box center [62, 16] width 108 height 23
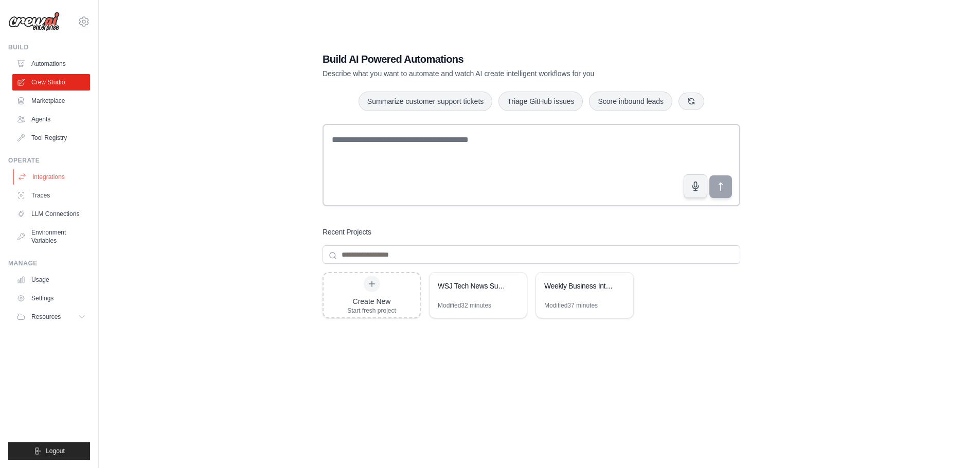
click at [44, 178] on link "Integrations" at bounding box center [52, 177] width 78 height 16
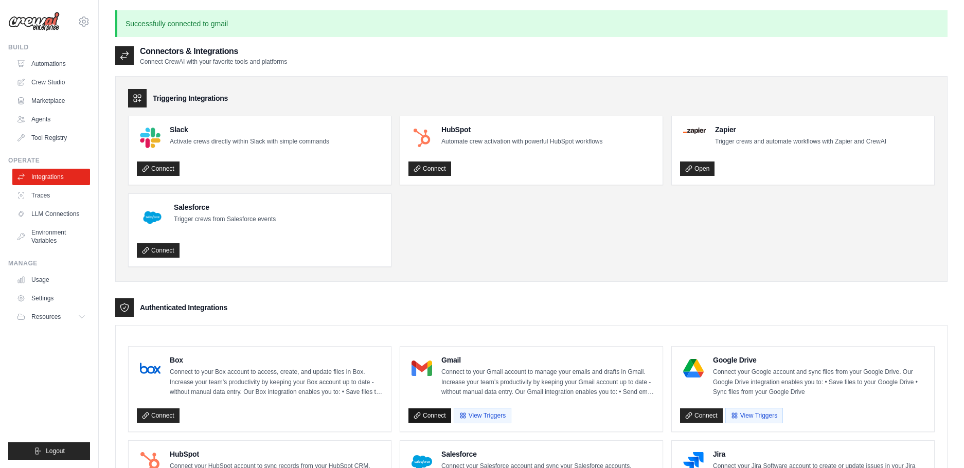
click at [430, 413] on link "Connect" at bounding box center [430, 416] width 43 height 14
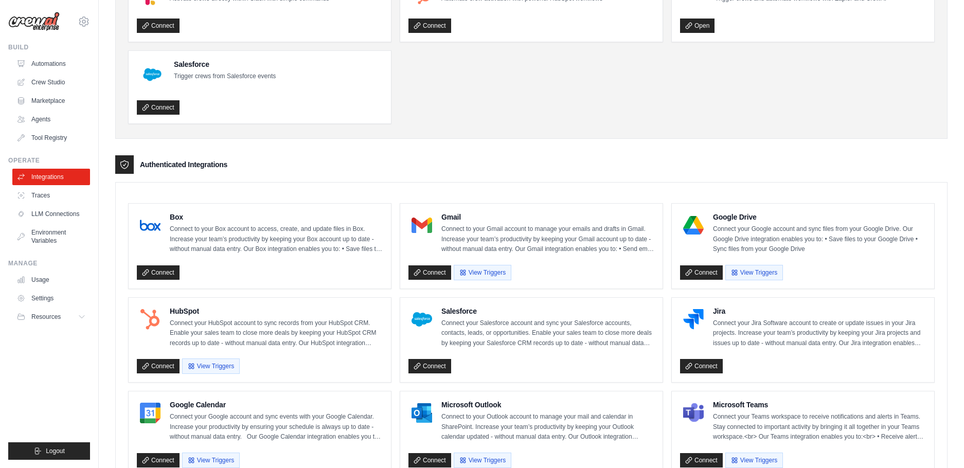
scroll to position [143, 0]
click at [487, 273] on button "View Triggers" at bounding box center [483, 272] width 58 height 15
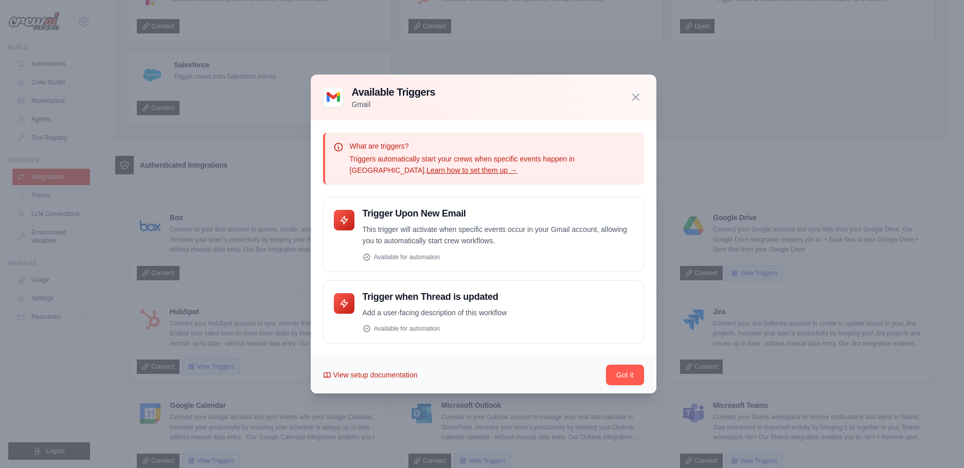
click at [400, 373] on span "View setup documentation" at bounding box center [375, 375] width 84 height 10
click at [431, 313] on p "Add a user-facing description of this workflow" at bounding box center [498, 313] width 271 height 12
click at [635, 93] on icon "button" at bounding box center [636, 97] width 12 height 12
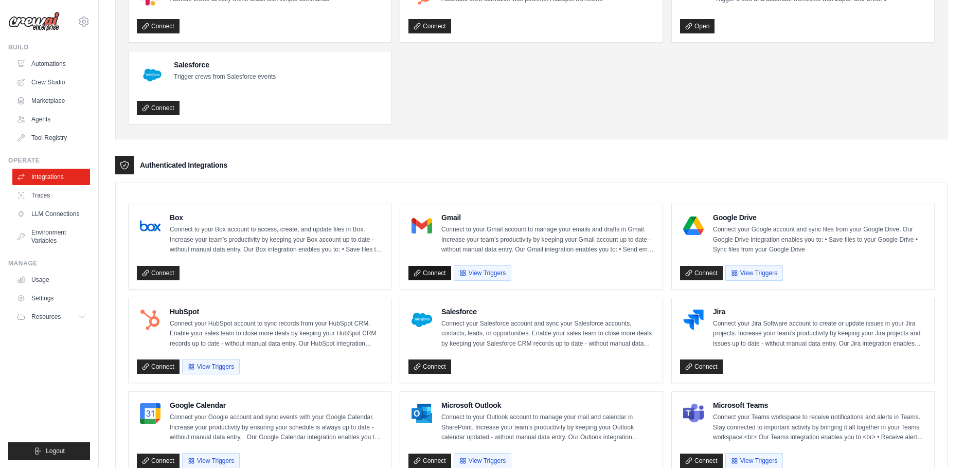
click at [429, 273] on link "Connect" at bounding box center [430, 273] width 43 height 14
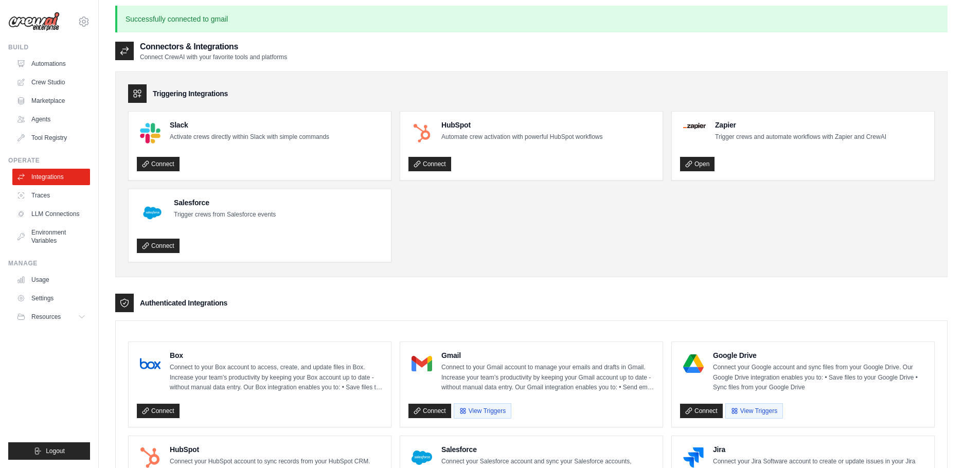
scroll to position [0, 0]
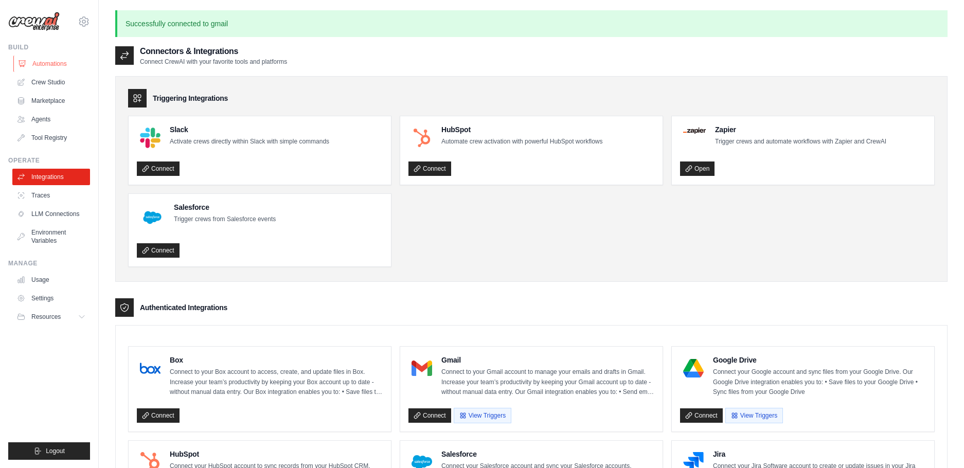
click at [52, 57] on link "Automations" at bounding box center [52, 64] width 78 height 16
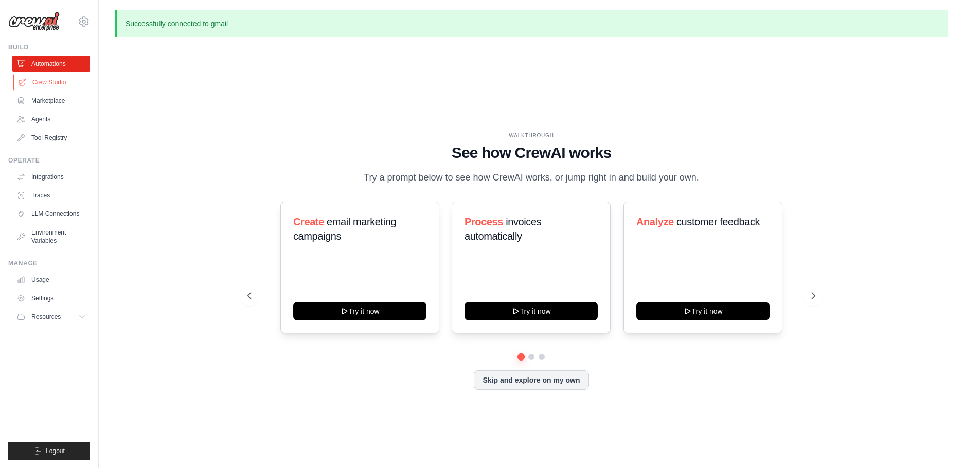
click at [49, 82] on link "Crew Studio" at bounding box center [52, 82] width 78 height 16
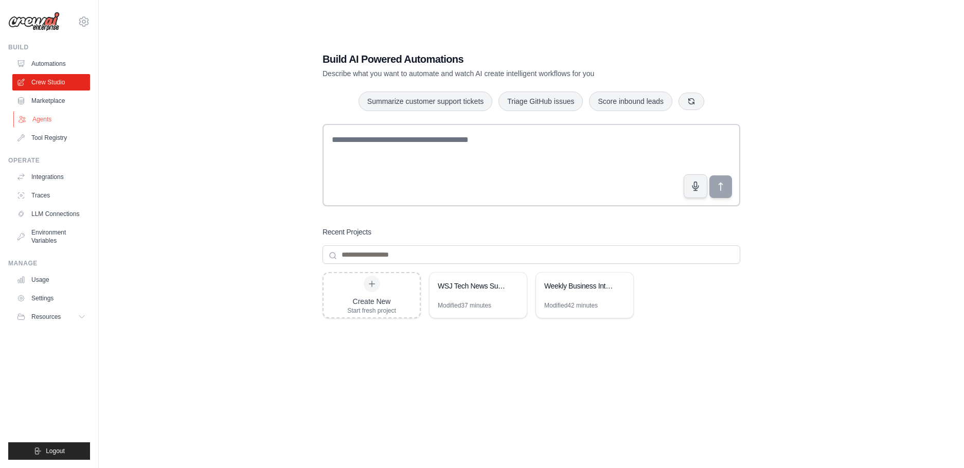
click at [42, 117] on link "Agents" at bounding box center [52, 119] width 78 height 16
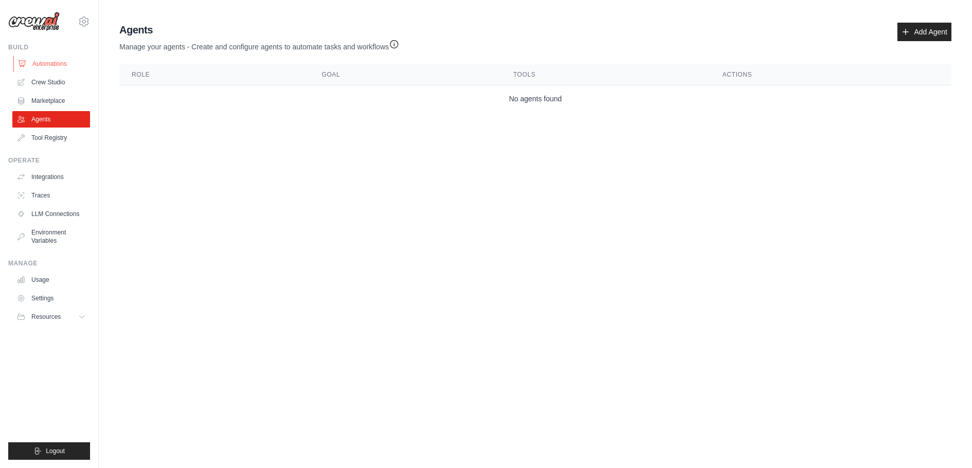
click at [50, 62] on link "Automations" at bounding box center [52, 64] width 78 height 16
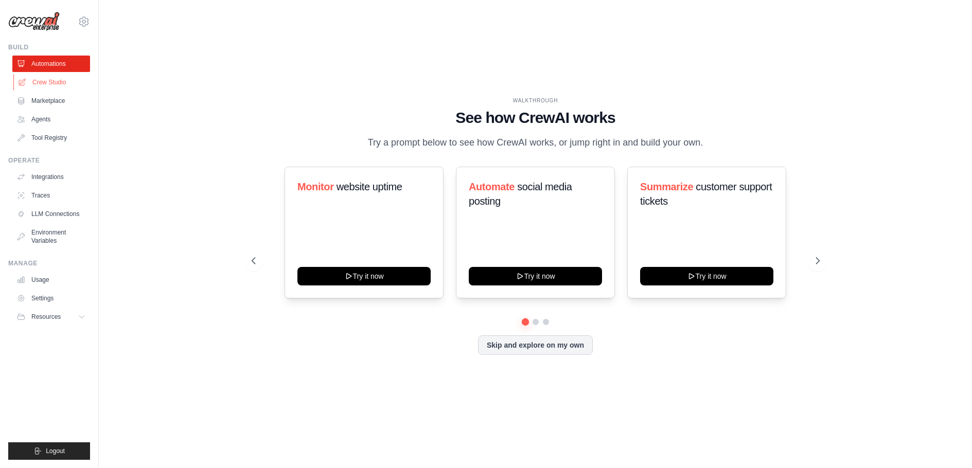
click at [45, 80] on link "Crew Studio" at bounding box center [52, 82] width 78 height 16
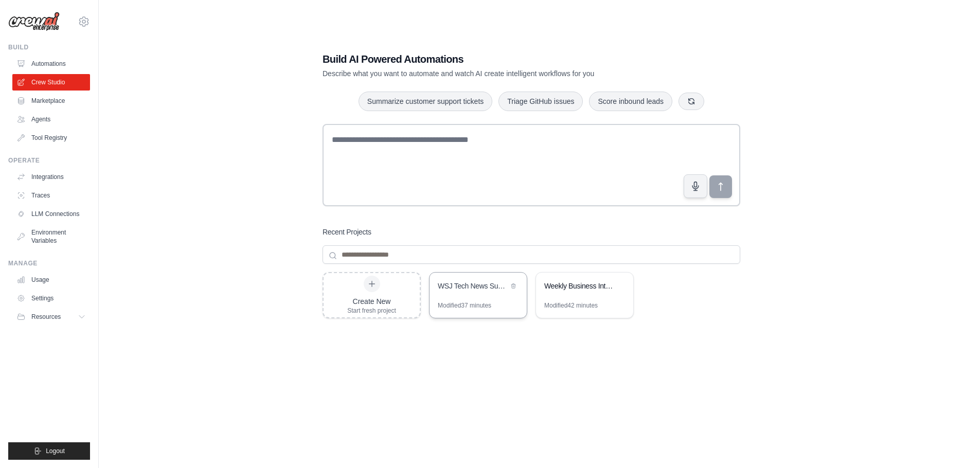
click at [479, 293] on div "WSJ Tech News Summarizer" at bounding box center [478, 287] width 97 height 29
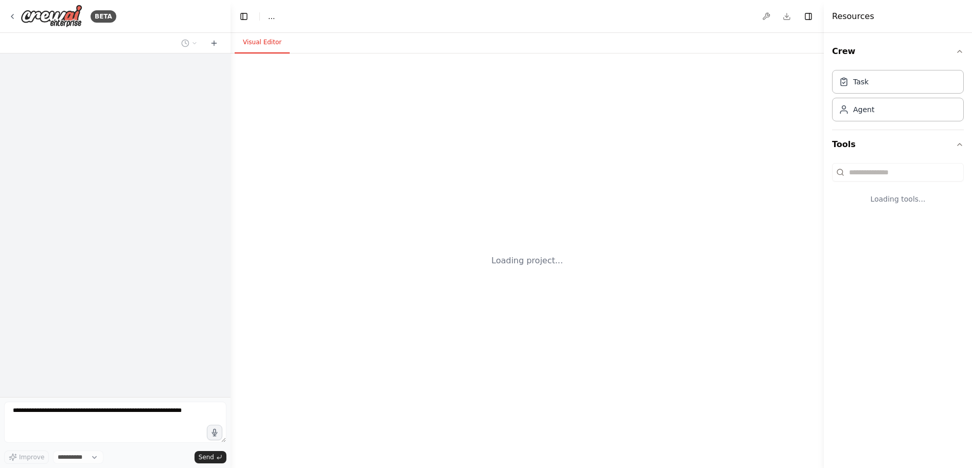
select select "****"
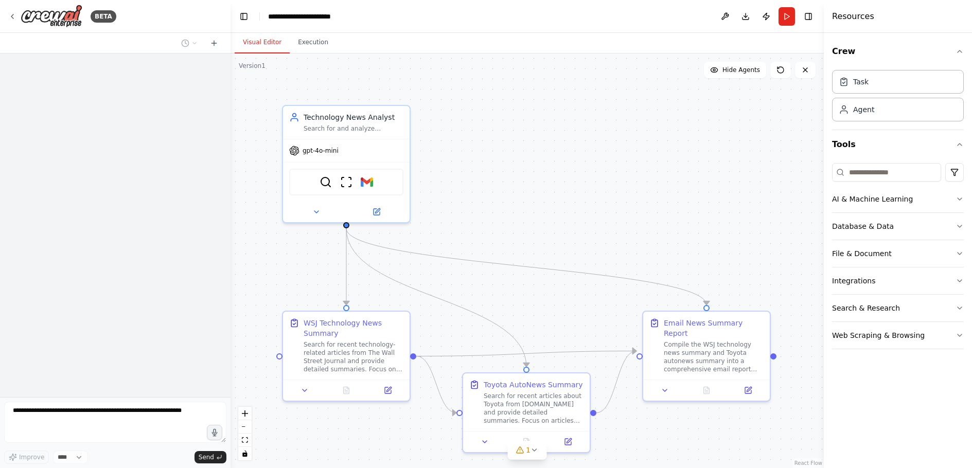
scroll to position [1732, 0]
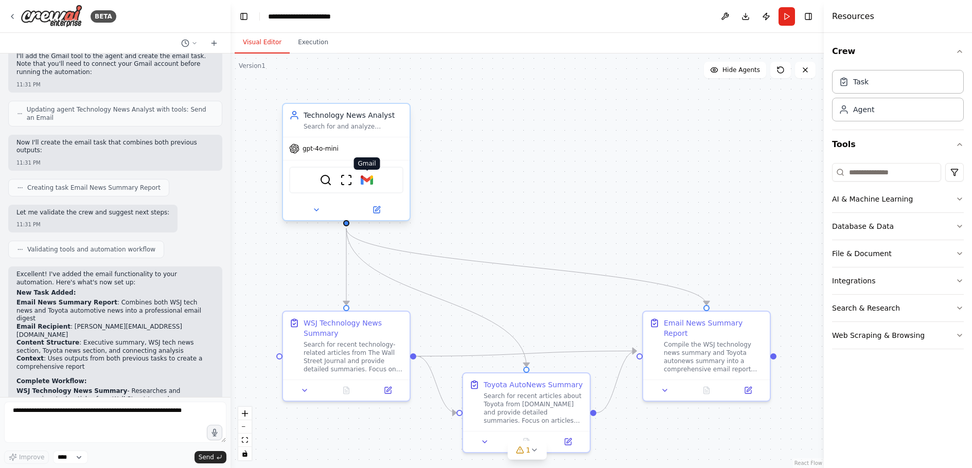
click at [364, 183] on img at bounding box center [367, 180] width 12 height 12
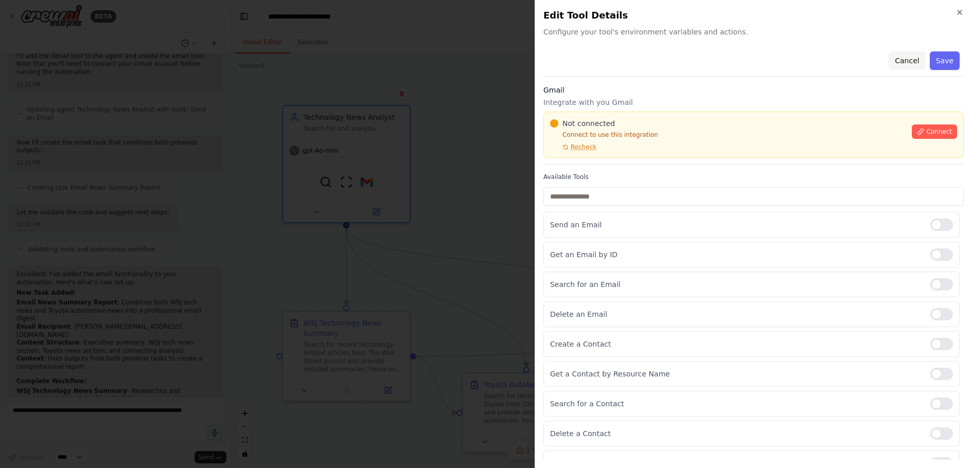
click at [902, 61] on button "Cancel" at bounding box center [907, 60] width 37 height 19
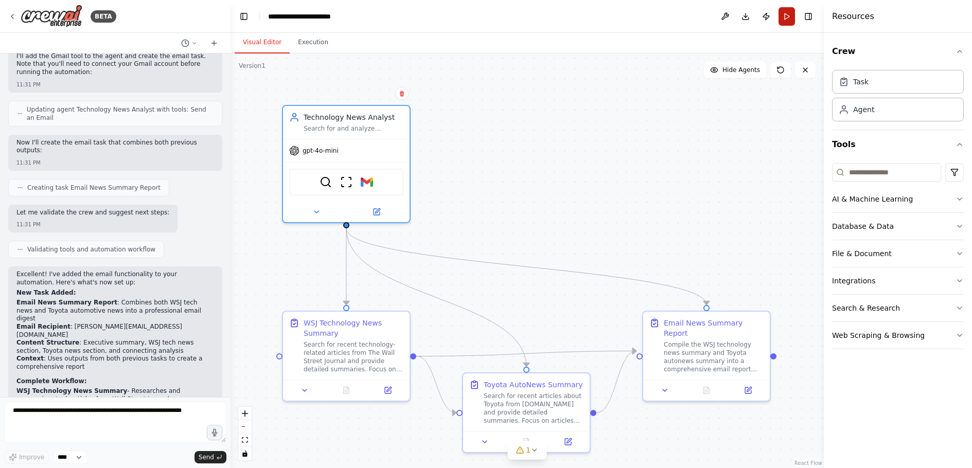
click at [782, 22] on button "Run" at bounding box center [786, 16] width 16 height 19
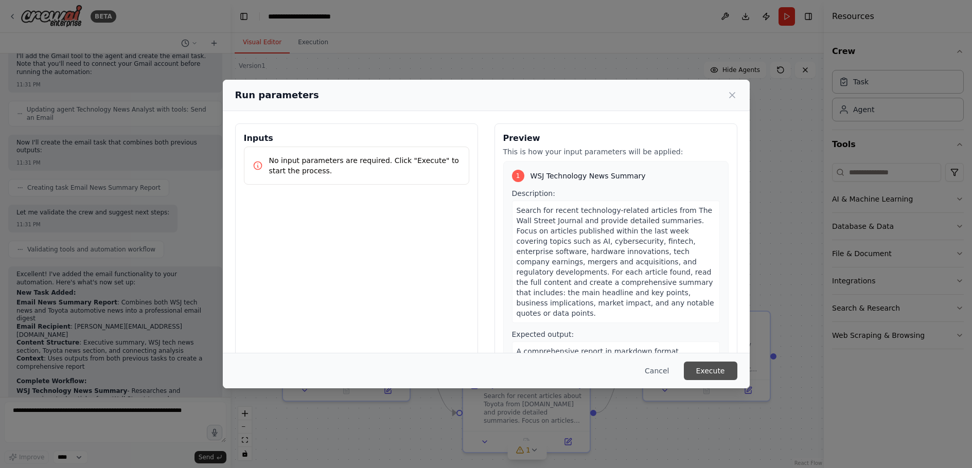
click at [705, 365] on button "Execute" at bounding box center [711, 371] width 54 height 19
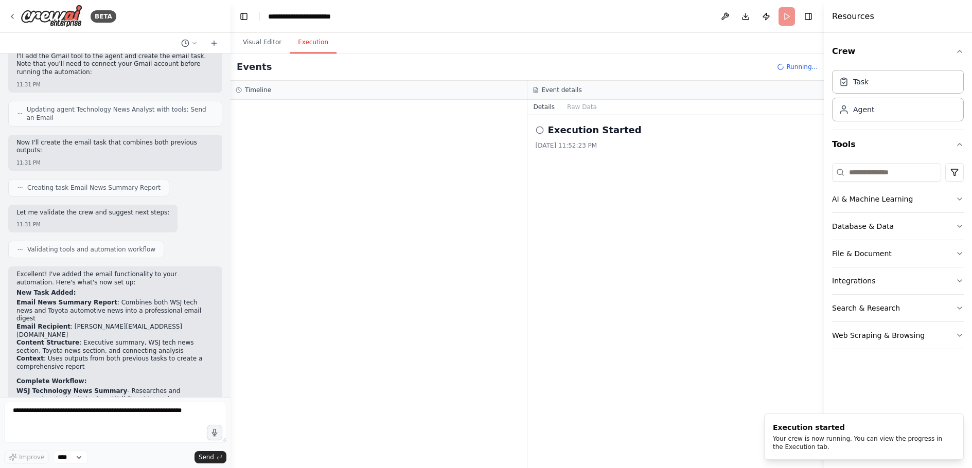
click at [310, 40] on button "Execution" at bounding box center [313, 43] width 47 height 22
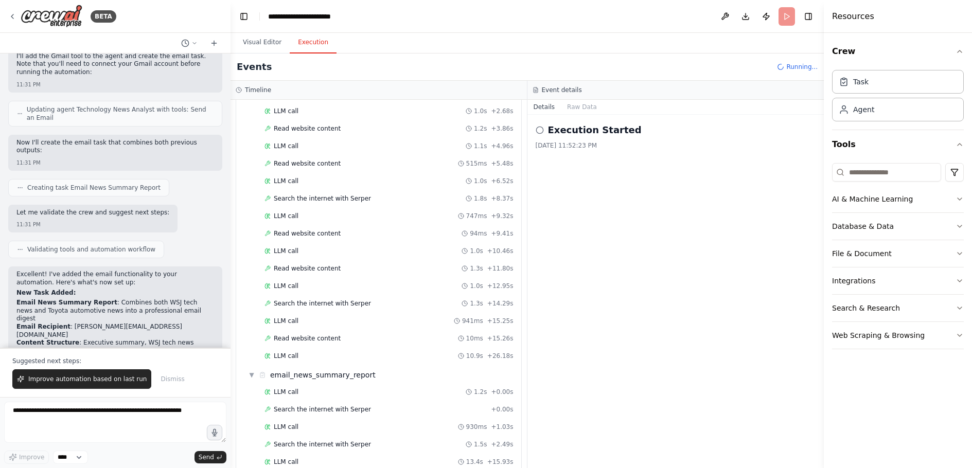
scroll to position [805, 0]
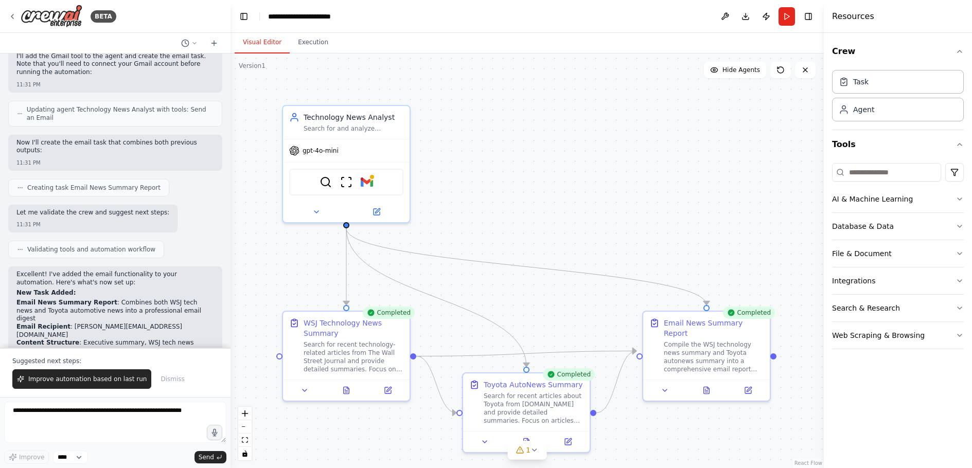
click at [260, 46] on button "Visual Editor" at bounding box center [262, 43] width 55 height 22
click at [750, 385] on icon at bounding box center [748, 388] width 6 height 6
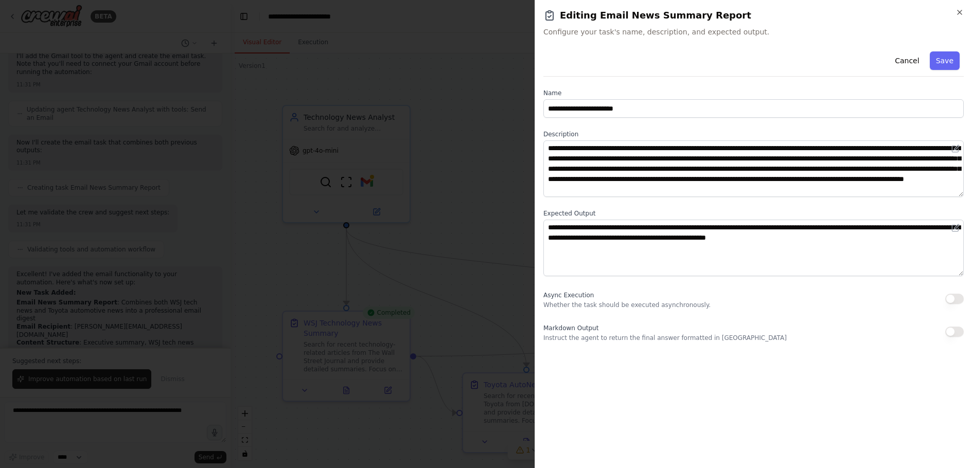
click at [964, 14] on div "**********" at bounding box center [753, 234] width 437 height 468
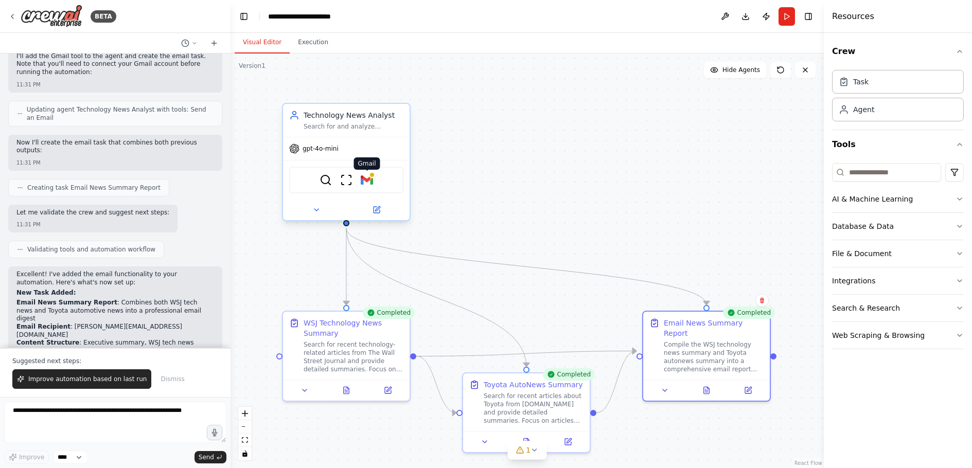
click at [368, 175] on img at bounding box center [367, 180] width 12 height 12
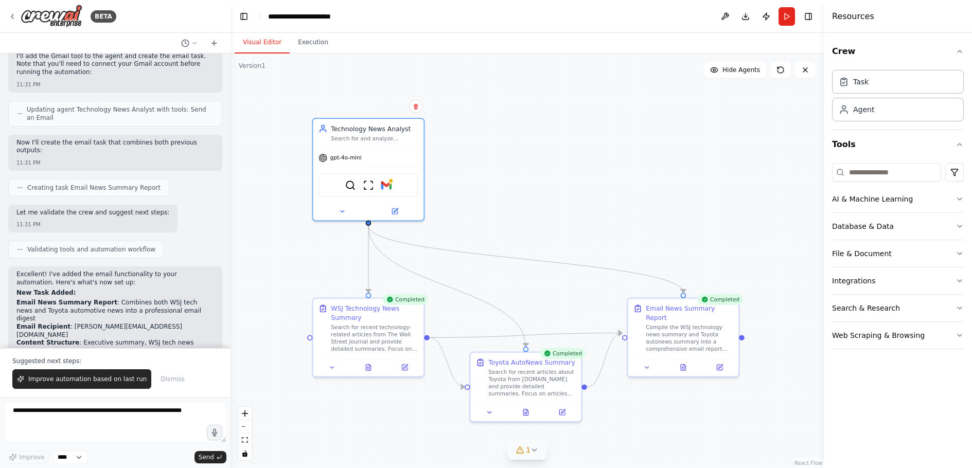
click at [536, 449] on icon at bounding box center [534, 450] width 8 height 8
click at [408, 429] on div ".deletable-edge-delete-btn { width: 20px; height: 20px; border: 0px solid #ffff…" at bounding box center [527, 261] width 593 height 415
click at [524, 219] on div ".deletable-edge-delete-btn { width: 20px; height: 20px; border: 0px solid #ffff…" at bounding box center [527, 261] width 593 height 415
click at [628, 400] on icon at bounding box center [632, 403] width 8 height 8
click at [529, 410] on icon at bounding box center [525, 410] width 7 height 7
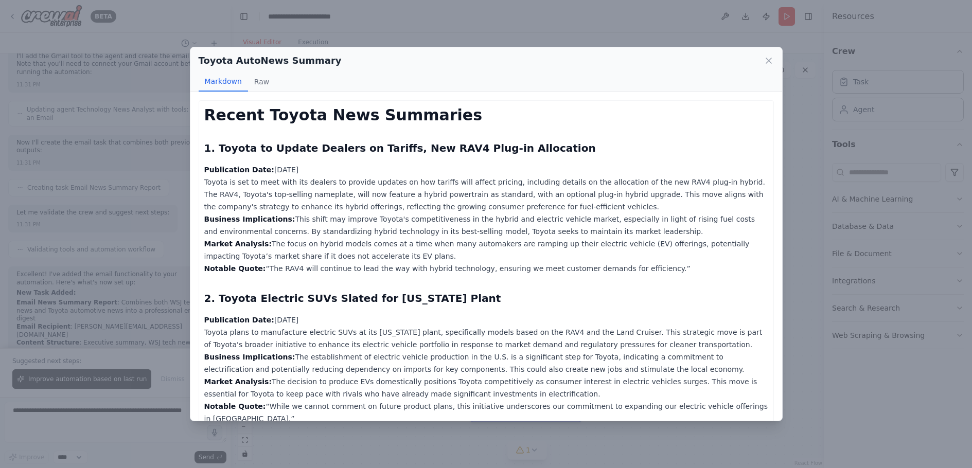
scroll to position [370, 0]
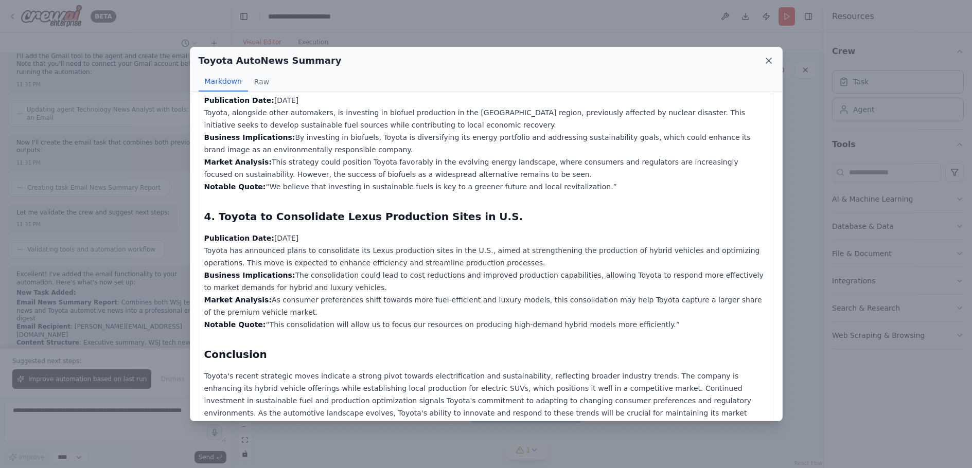
click at [768, 59] on icon at bounding box center [769, 61] width 10 height 10
